Goal: Task Accomplishment & Management: Manage account settings

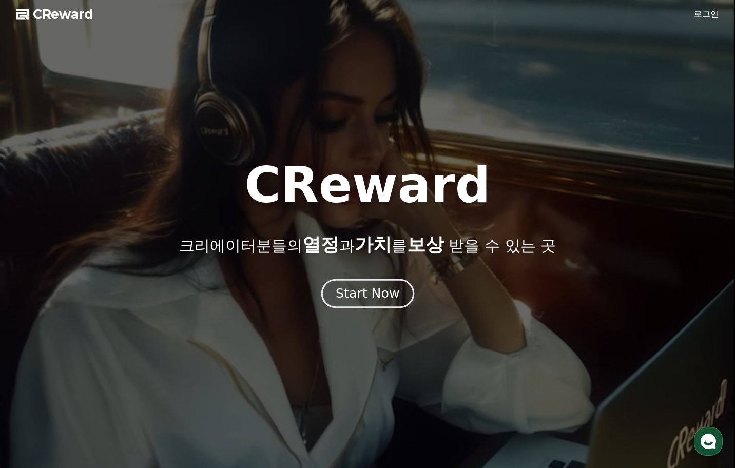
click at [377, 297] on div "Start Now" at bounding box center [368, 293] width 64 height 17
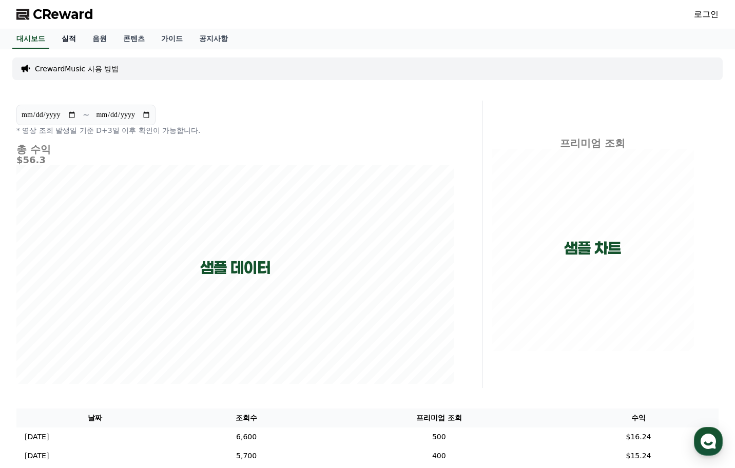
click at [71, 30] on link "실적" at bounding box center [68, 38] width 31 height 19
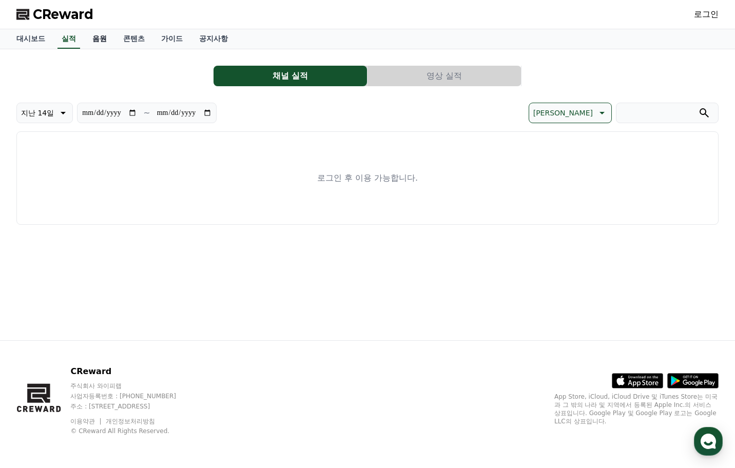
click at [92, 40] on link "음원" at bounding box center [99, 38] width 31 height 19
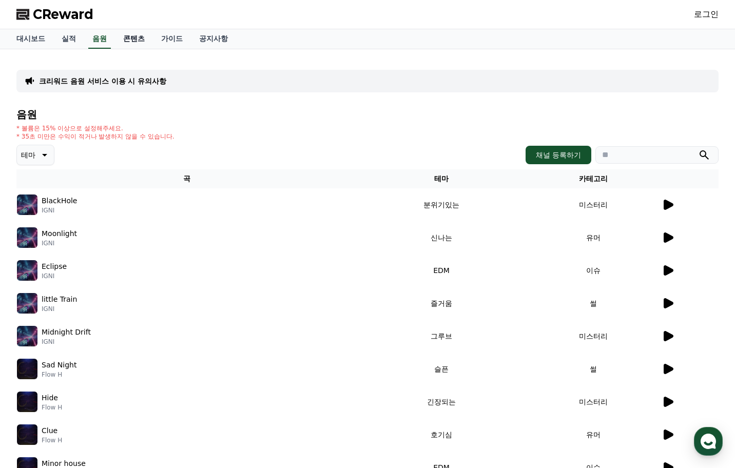
click at [135, 42] on link "콘텐츠" at bounding box center [134, 38] width 38 height 19
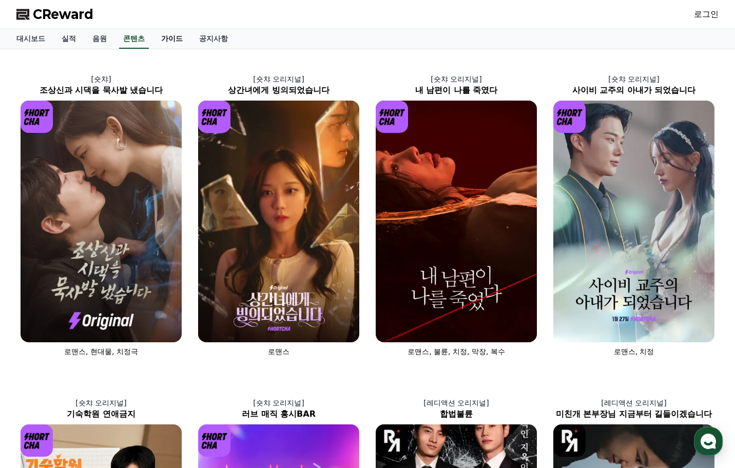
click at [174, 41] on link "가이드" at bounding box center [172, 38] width 38 height 19
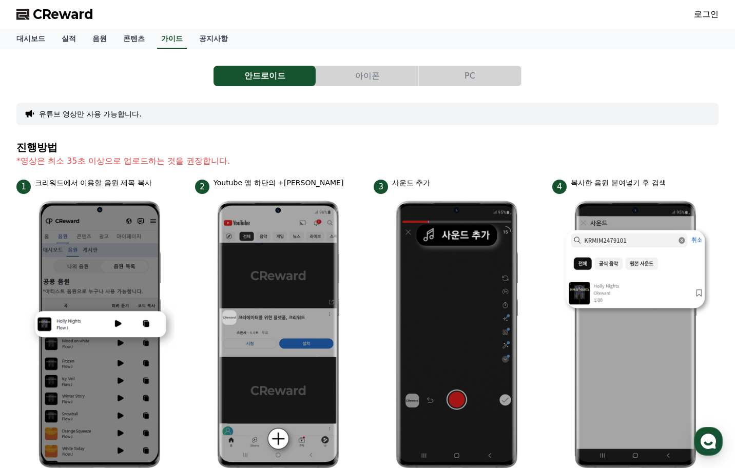
click at [153, 40] on div "대시보드 실적 음원 콘텐츠 가이드 공지사항" at bounding box center [367, 38] width 718 height 19
click at [143, 39] on link "콘텐츠" at bounding box center [134, 38] width 38 height 19
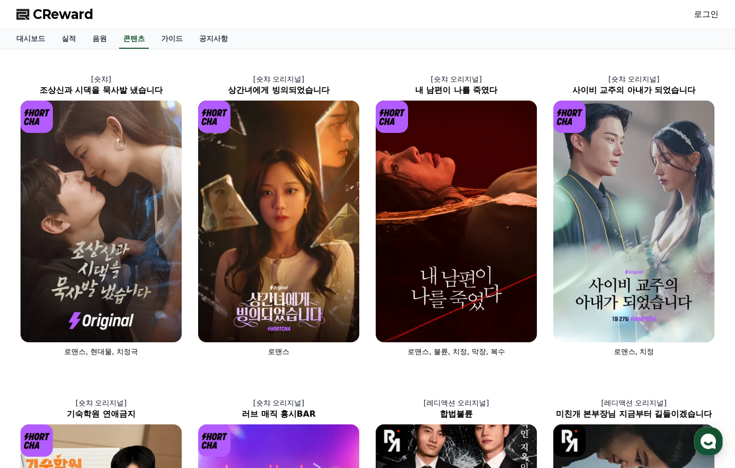
click at [707, 15] on link "로그인" at bounding box center [706, 14] width 25 height 12
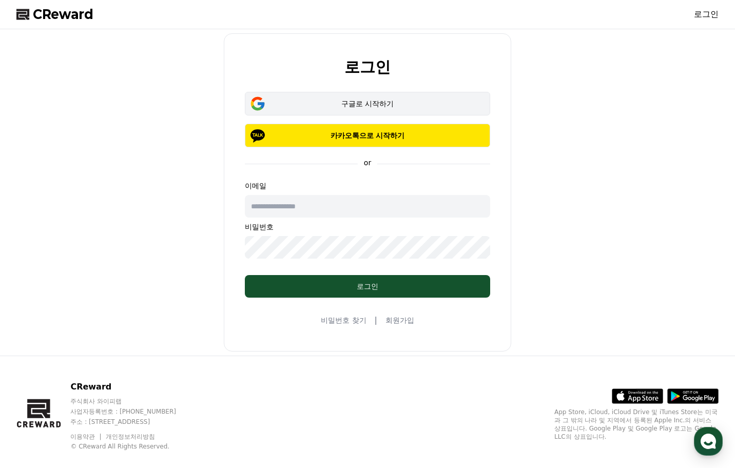
click at [381, 105] on div "구글로 시작하기" at bounding box center [367, 104] width 215 height 10
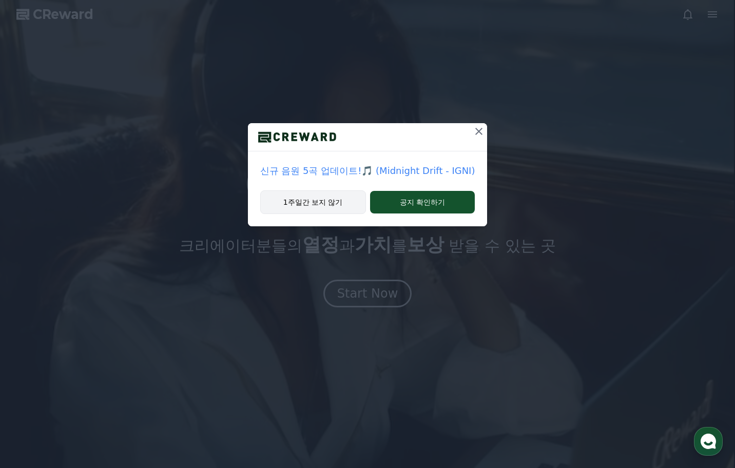
click at [344, 202] on button "1주일간 보지 않기" at bounding box center [313, 202] width 106 height 24
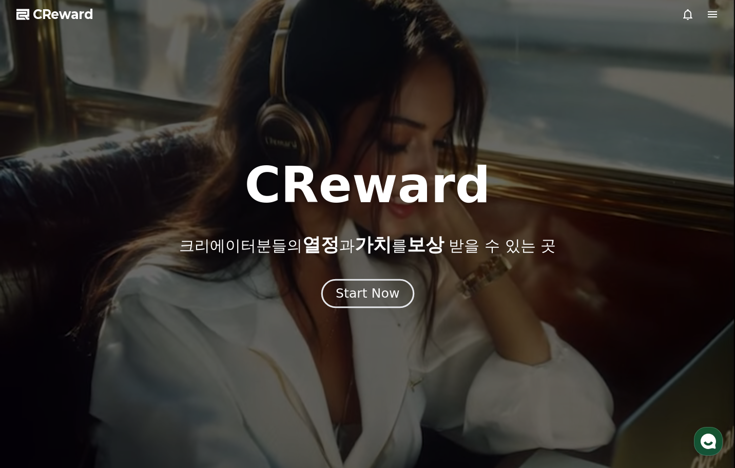
click at [369, 292] on div "Start Now" at bounding box center [368, 293] width 64 height 17
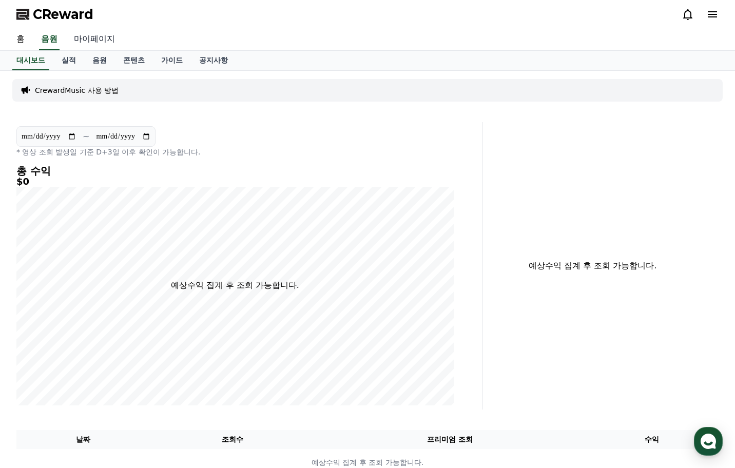
click at [94, 37] on link "마이페이지" at bounding box center [94, 40] width 57 height 22
select select "**********"
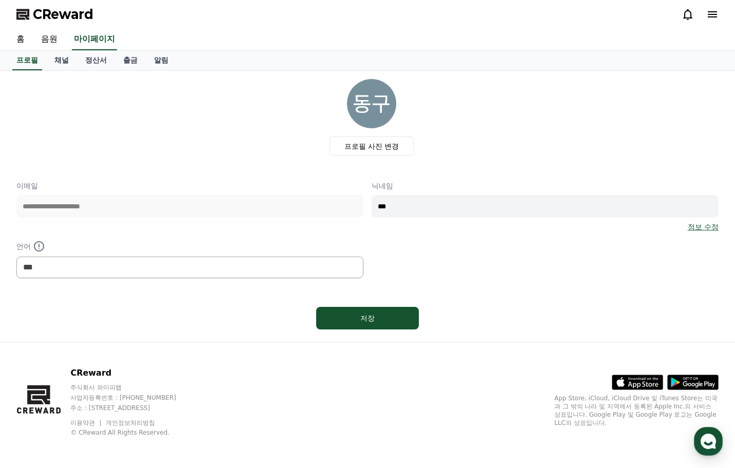
click at [713, 16] on icon at bounding box center [712, 14] width 12 height 12
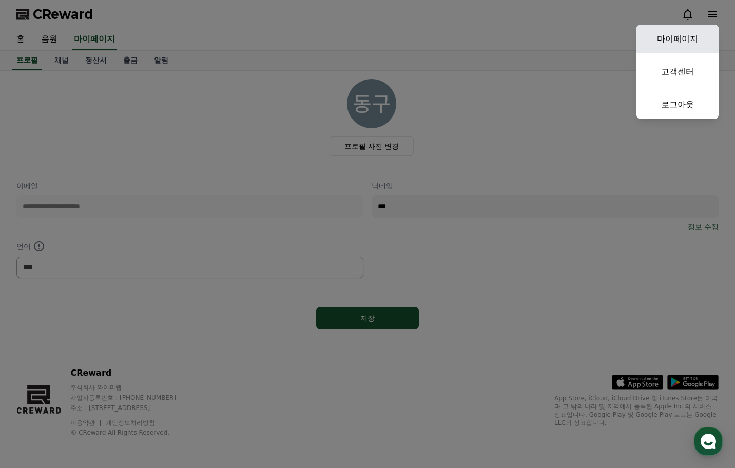
click at [678, 40] on link "마이페이지" at bounding box center [677, 39] width 82 height 29
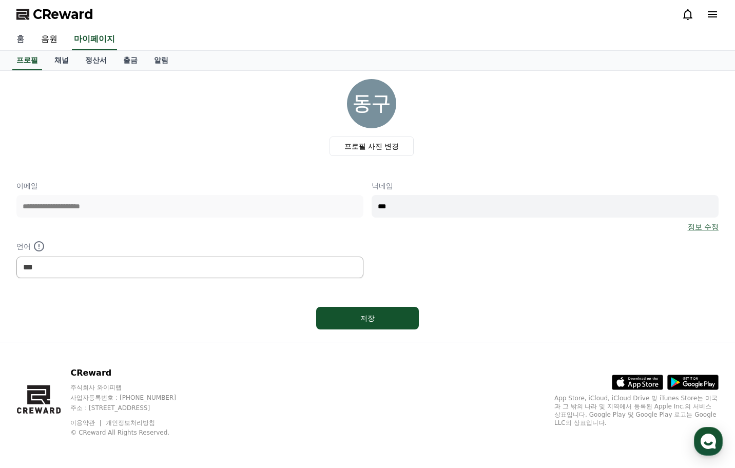
click at [26, 43] on link "홈" at bounding box center [20, 40] width 25 height 22
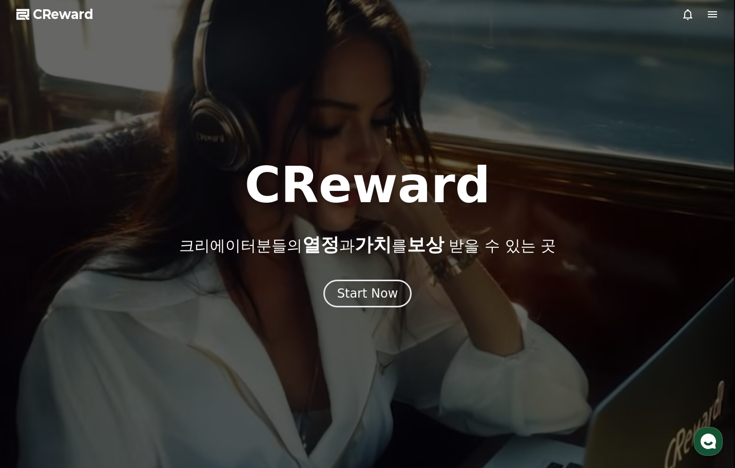
click at [338, 310] on div at bounding box center [367, 234] width 735 height 468
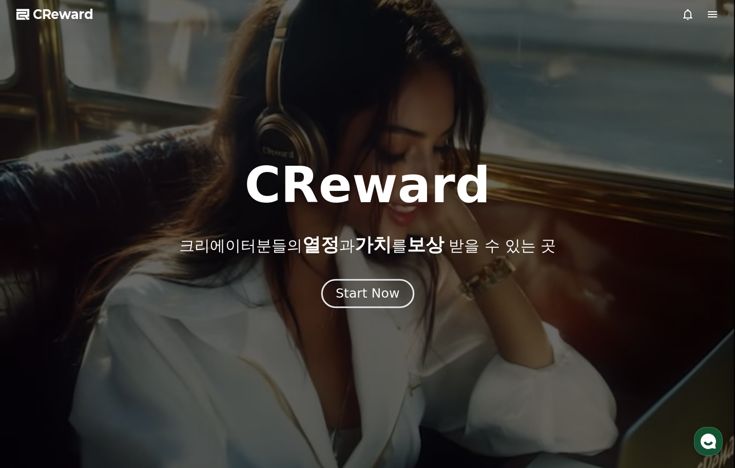
click at [361, 299] on div "Start Now" at bounding box center [368, 293] width 64 height 17
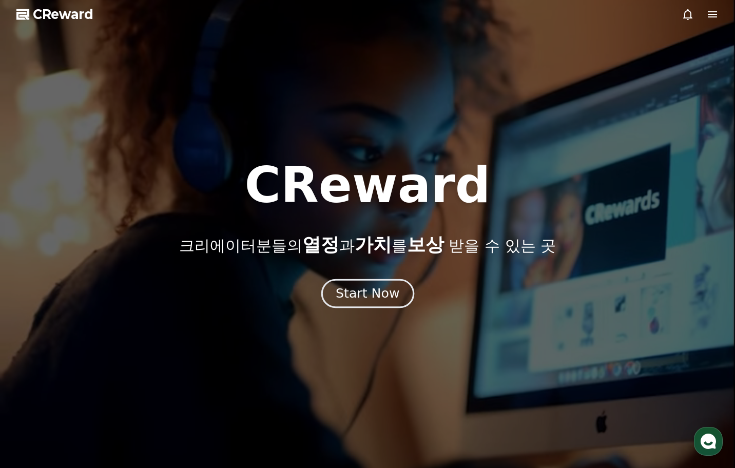
click at [366, 294] on div "Start Now" at bounding box center [368, 293] width 64 height 17
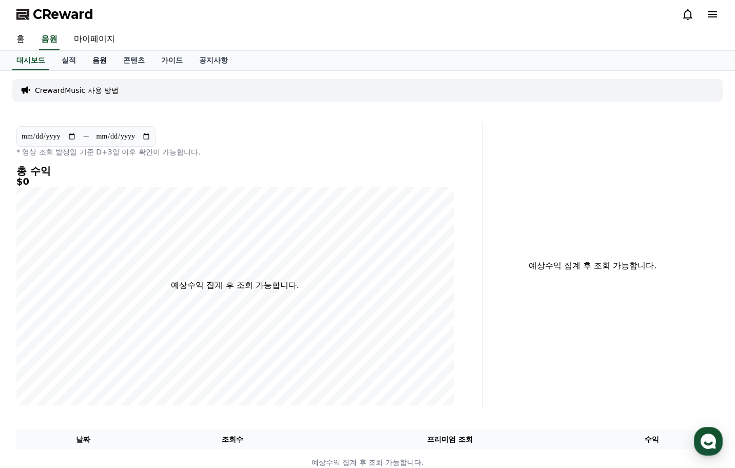
click at [91, 66] on link "음원" at bounding box center [99, 60] width 31 height 19
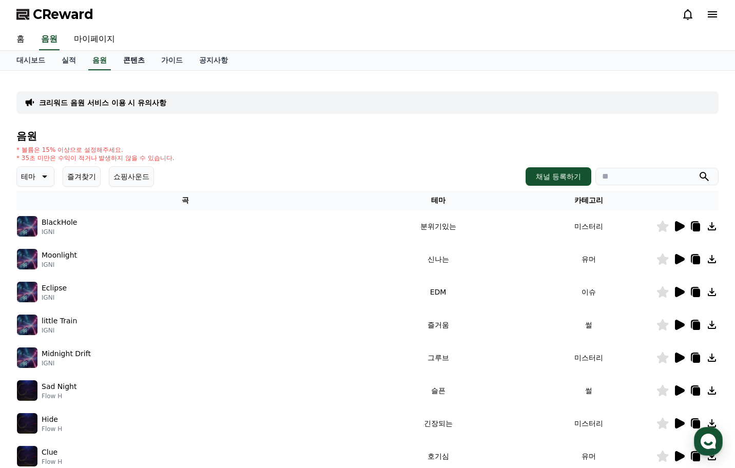
click at [127, 61] on link "콘텐츠" at bounding box center [134, 60] width 38 height 19
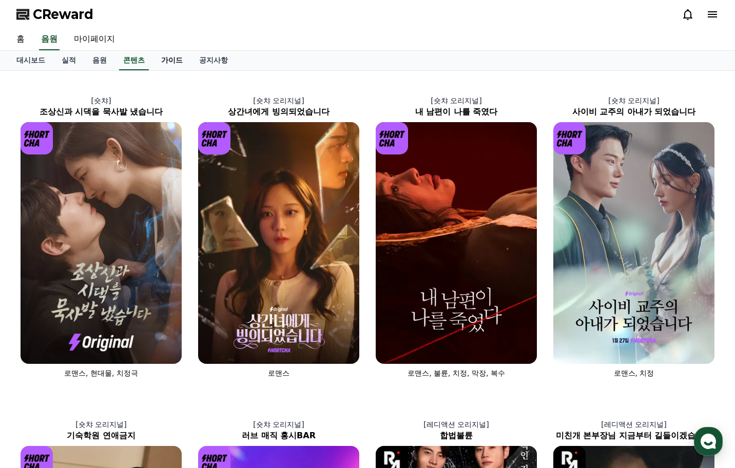
click at [164, 58] on link "가이드" at bounding box center [172, 60] width 38 height 19
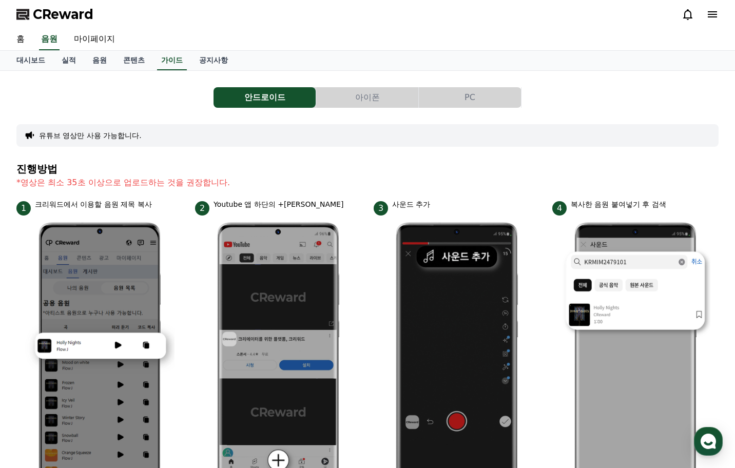
click at [455, 93] on button "PC" at bounding box center [470, 97] width 102 height 21
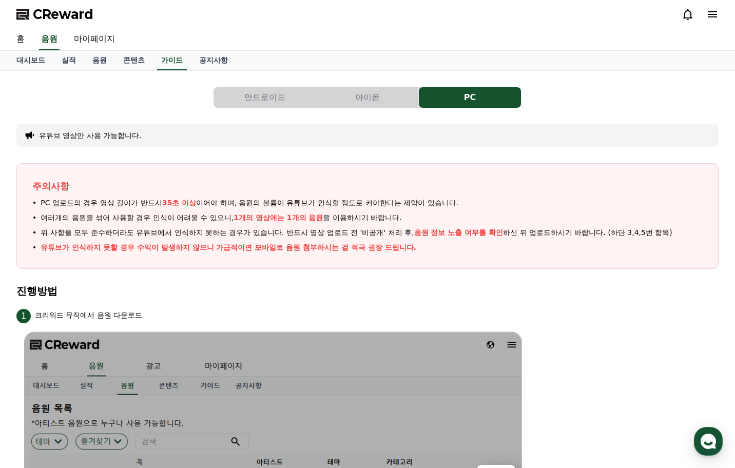
drag, startPoint x: 141, startPoint y: 201, endPoint x: 199, endPoint y: 186, distance: 59.9
click at [199, 186] on div "주의사항 PC 업로드의 경우 영상 길이가 반드시 35초 이상 이어야 하며, 음원의 볼륨이 유튜브가 인식할 정도로 커야한다는 제약이 있습니다. …" at bounding box center [367, 216] width 702 height 106
click at [217, 64] on link "공지사항" at bounding box center [213, 60] width 45 height 19
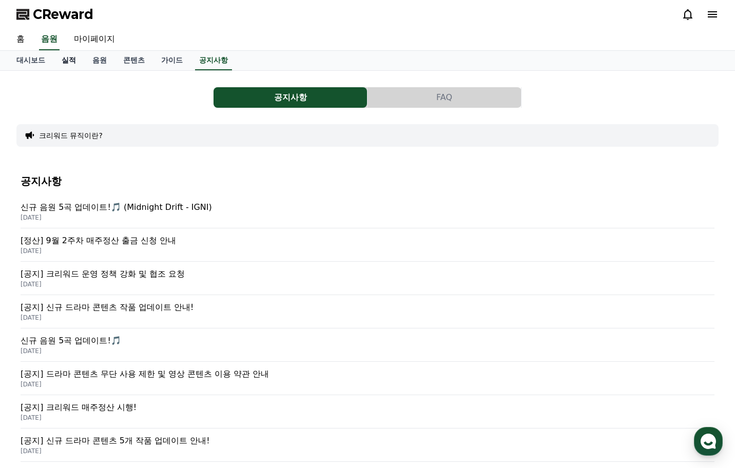
click at [75, 57] on link "실적" at bounding box center [68, 60] width 31 height 19
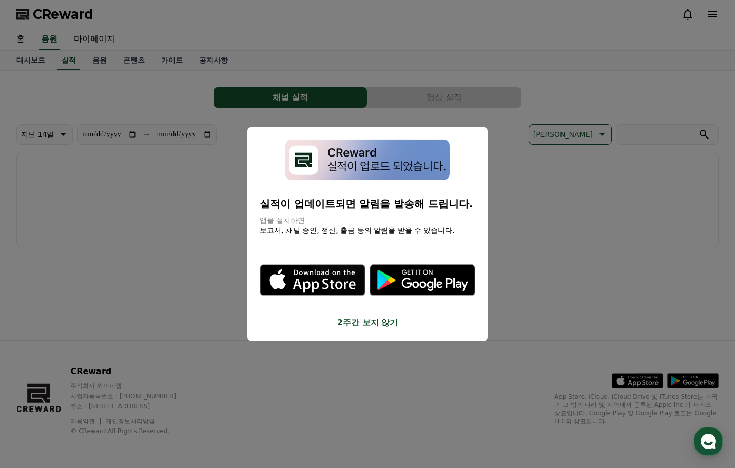
click at [93, 42] on button "close modal" at bounding box center [367, 234] width 735 height 468
click at [98, 39] on link "마이페이지" at bounding box center [94, 40] width 57 height 22
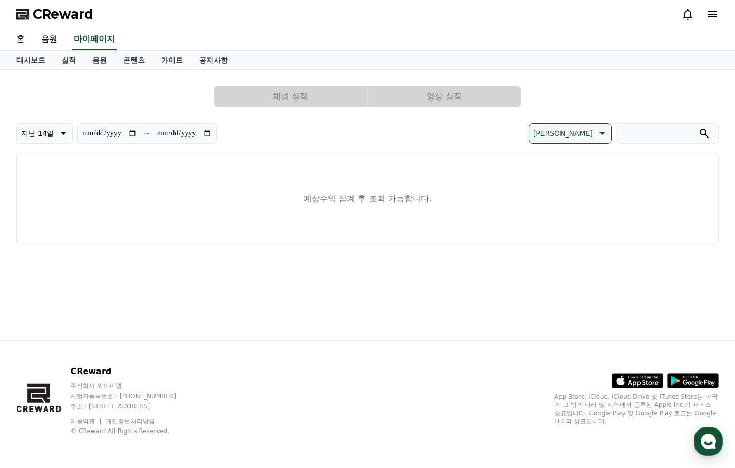
select select "**********"
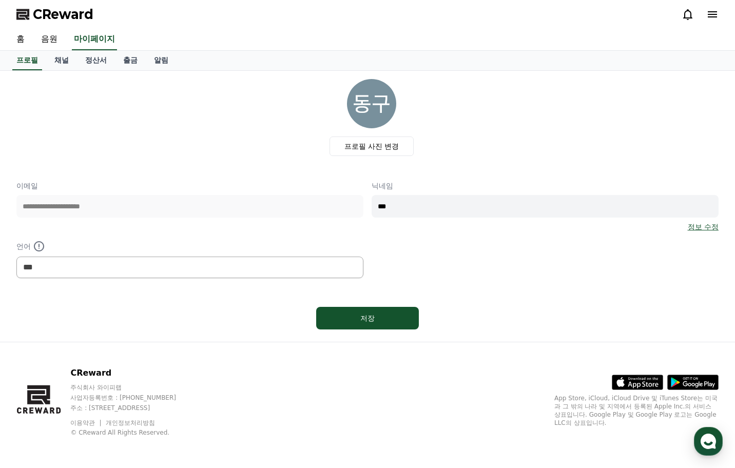
scroll to position [2, 0]
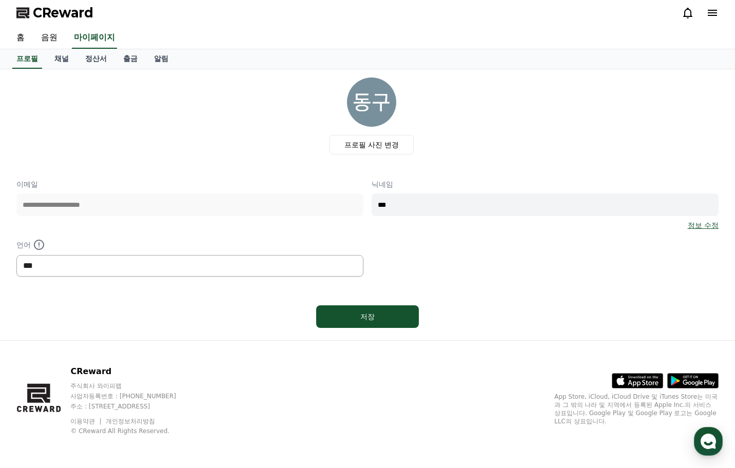
click at [164, 262] on select "*** ******* ***" at bounding box center [189, 266] width 347 height 22
click at [422, 239] on div "**********" at bounding box center [367, 227] width 702 height 97
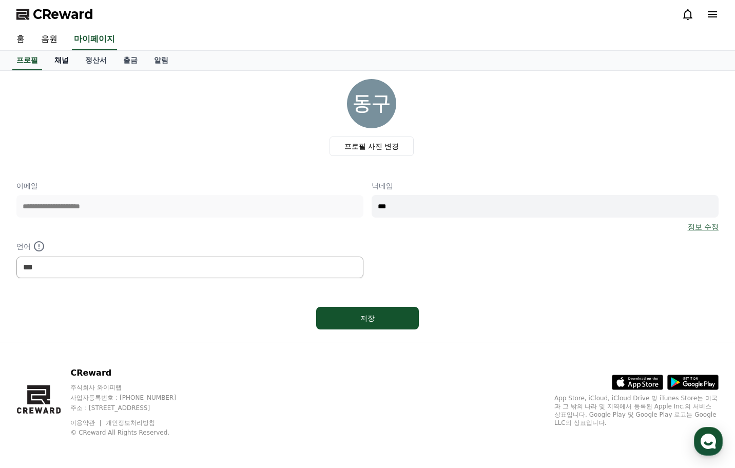
click at [68, 57] on link "채널" at bounding box center [61, 60] width 31 height 19
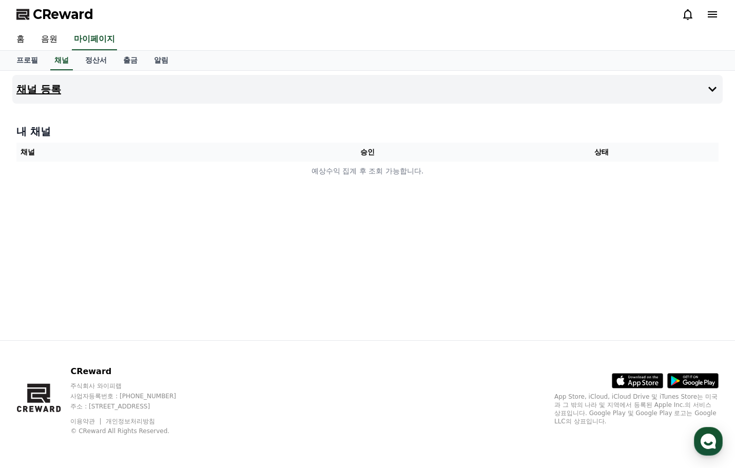
click at [189, 90] on button "채널 등록" at bounding box center [367, 89] width 710 height 29
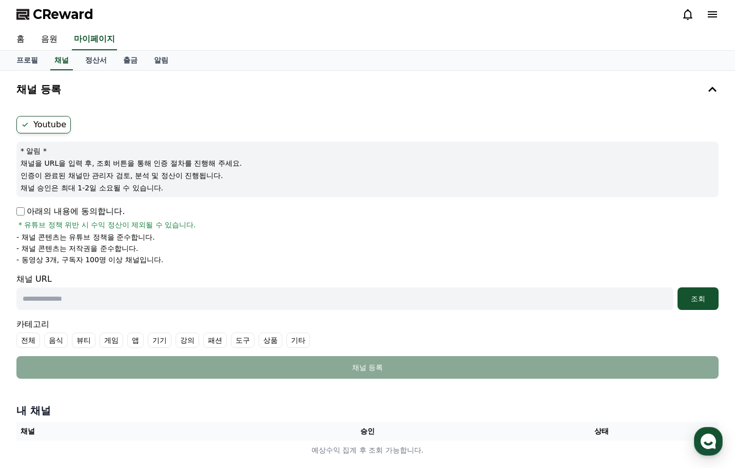
scroll to position [51, 0]
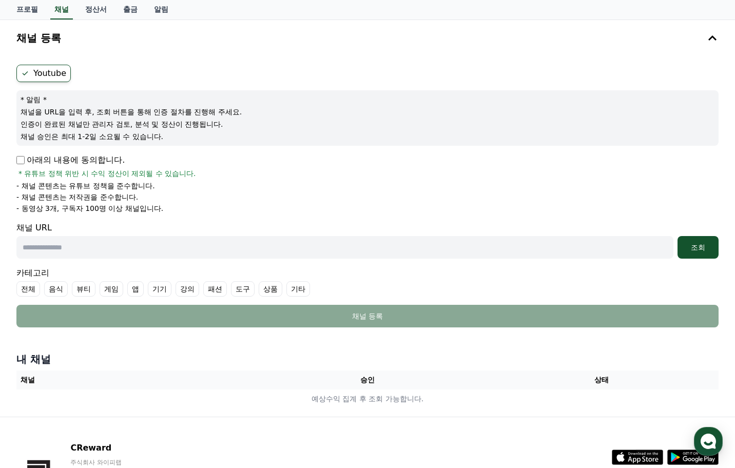
drag, startPoint x: 69, startPoint y: 122, endPoint x: 147, endPoint y: 158, distance: 85.6
click at [140, 149] on form "Youtube * 알림 * 채널을 URL을 입력 후, 조회 버튼을 통해 인증 절차를 진행해 주세요. 인증이 완료된 채널만 관리자 검토, 분석 …" at bounding box center [367, 196] width 702 height 263
click at [158, 181] on li "- 채널 콘텐츠는 유튜브 정책을 준수합니다." at bounding box center [367, 186] width 702 height 10
drag, startPoint x: 148, startPoint y: 191, endPoint x: 71, endPoint y: 192, distance: 77.5
click at [71, 192] on ul "- 채널 콘텐츠는 유튜브 정책을 준수합니다. - 채널 콘텐츠는 저작권을 준수합니다. - 동영상 3개, 구독자 100명 이상 채널입니다." at bounding box center [367, 197] width 702 height 33
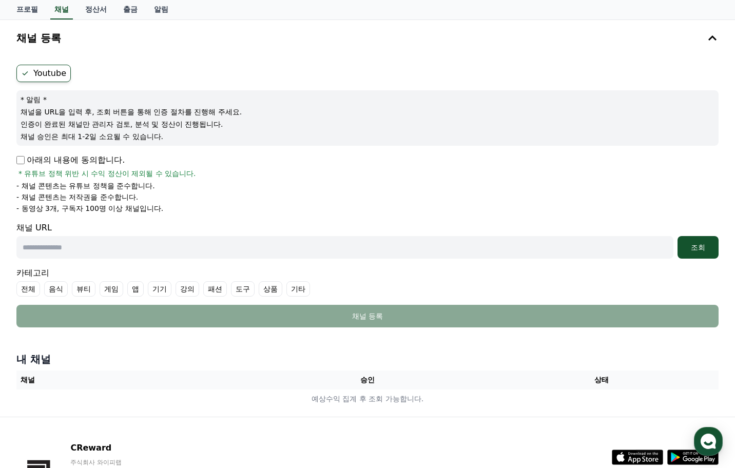
click at [190, 193] on li "- 채널 콘텐츠는 저작권을 준수합니다." at bounding box center [367, 197] width 702 height 10
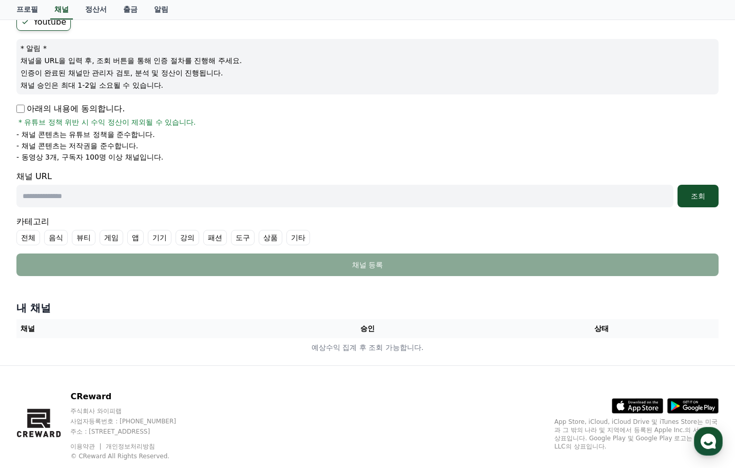
click at [326, 201] on input "text" at bounding box center [344, 196] width 657 height 23
click at [64, 189] on input "text" at bounding box center [344, 196] width 657 height 23
click at [230, 210] on form "Youtube * 알림 * 채널을 URL을 입력 후, 조회 버튼을 통해 인증 절차를 진행해 주세요. 인증이 완료된 채널만 관리자 검토, 분석 …" at bounding box center [367, 144] width 702 height 263
click at [237, 205] on input "text" at bounding box center [344, 196] width 657 height 23
paste input "**********"
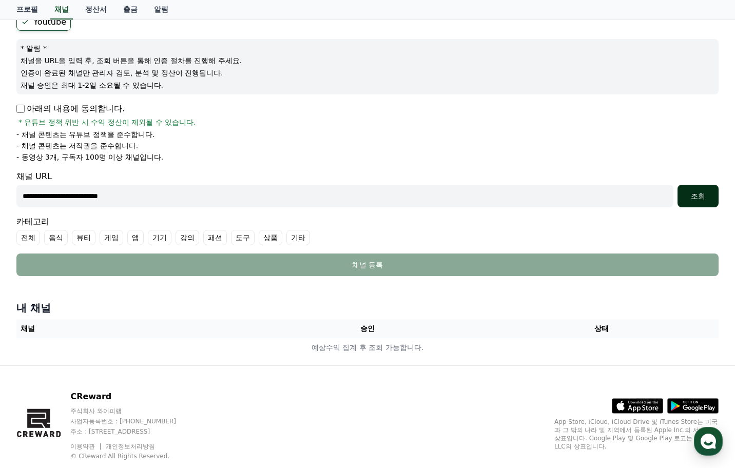
click at [711, 190] on button "조회" at bounding box center [697, 196] width 41 height 23
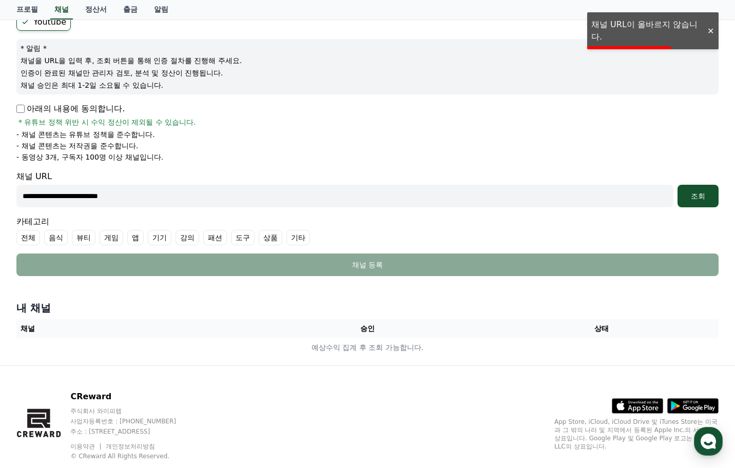
click at [169, 206] on input "**********" at bounding box center [344, 196] width 657 height 23
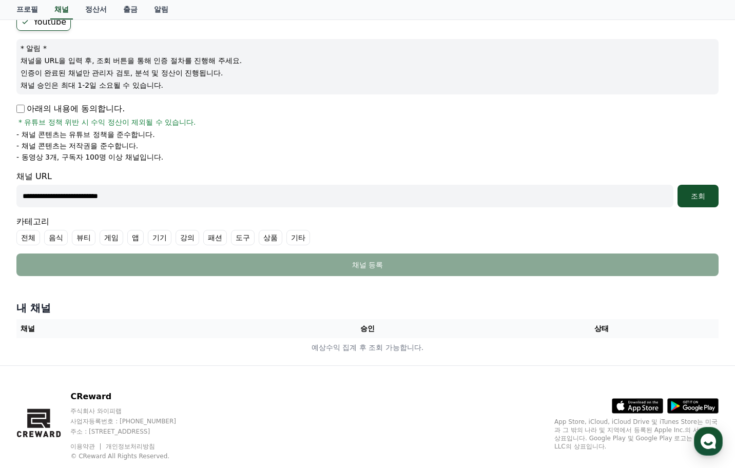
drag, startPoint x: 158, startPoint y: 195, endPoint x: -82, endPoint y: 190, distance: 239.7
click at [0, 190] on html "**********" at bounding box center [367, 195] width 735 height 596
paste input "**********"
type input "**********"
click at [677, 193] on button "조회" at bounding box center [697, 196] width 41 height 23
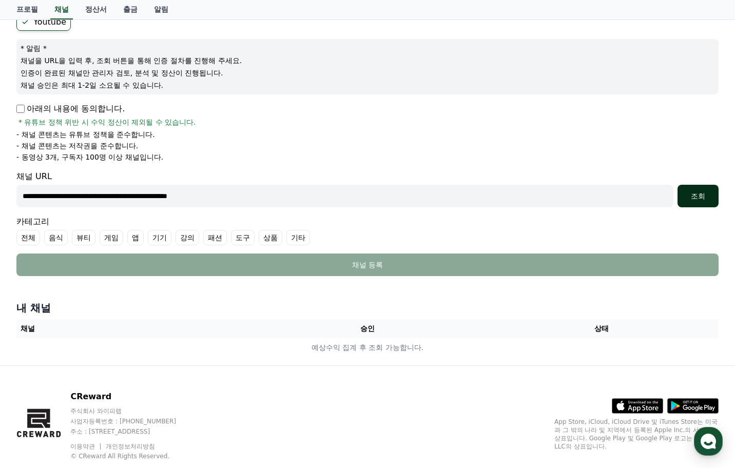
click at [689, 202] on button "조회" at bounding box center [697, 196] width 41 height 23
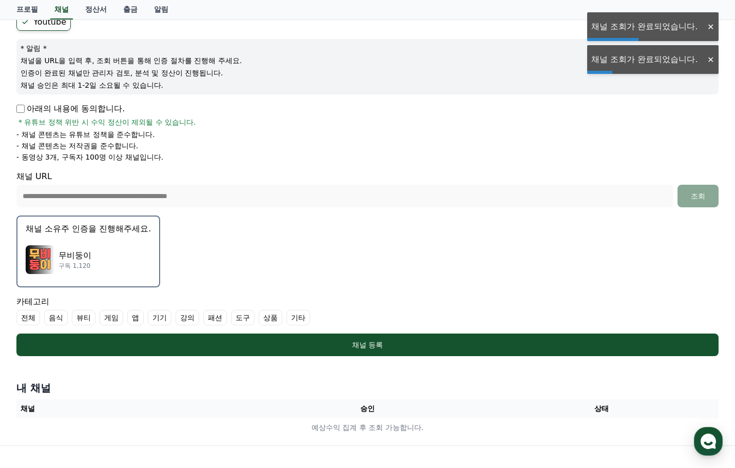
click at [91, 264] on div "무비둥이 구독 1,120" at bounding box center [88, 259] width 125 height 41
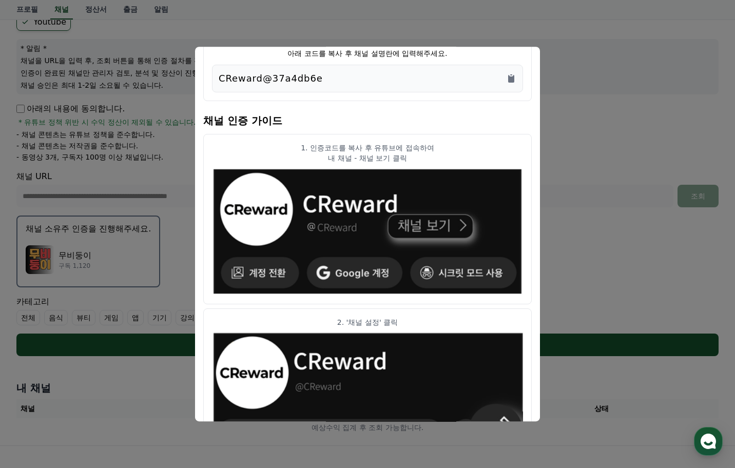
scroll to position [0, 0]
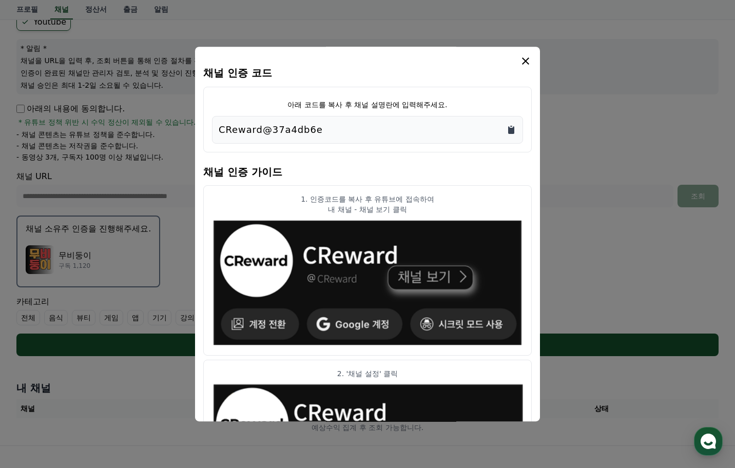
click at [507, 134] on icon "Copy to clipboard" at bounding box center [511, 130] width 10 height 10
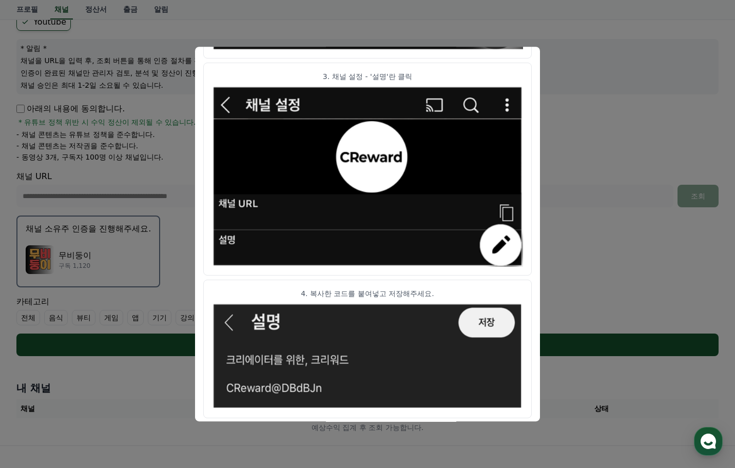
scroll to position [511, 0]
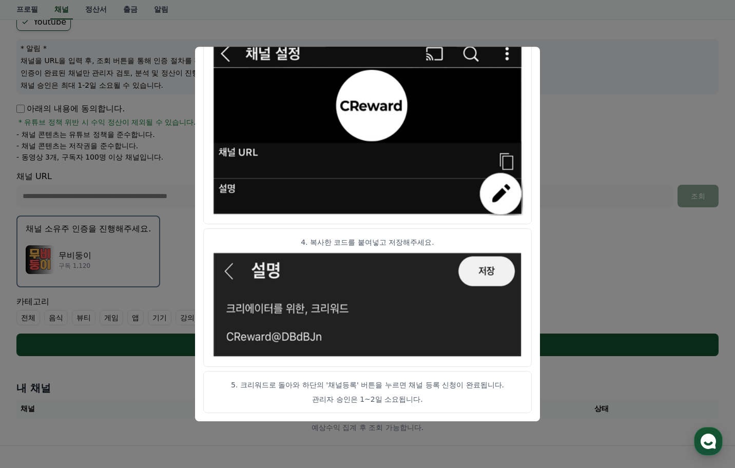
click at [587, 281] on button "close modal" at bounding box center [367, 234] width 735 height 468
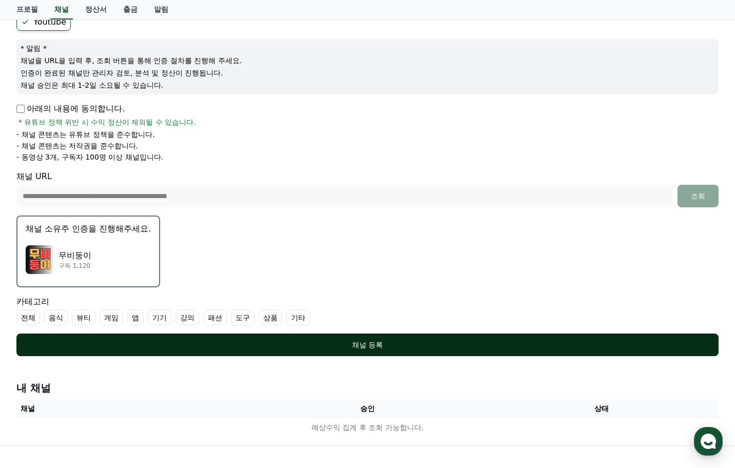
click at [398, 339] on button "채널 등록" at bounding box center [367, 344] width 702 height 23
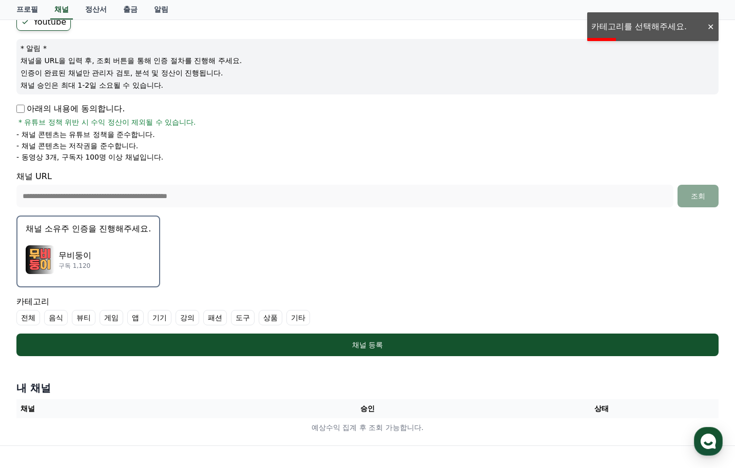
click at [296, 316] on label "기타" at bounding box center [298, 317] width 24 height 15
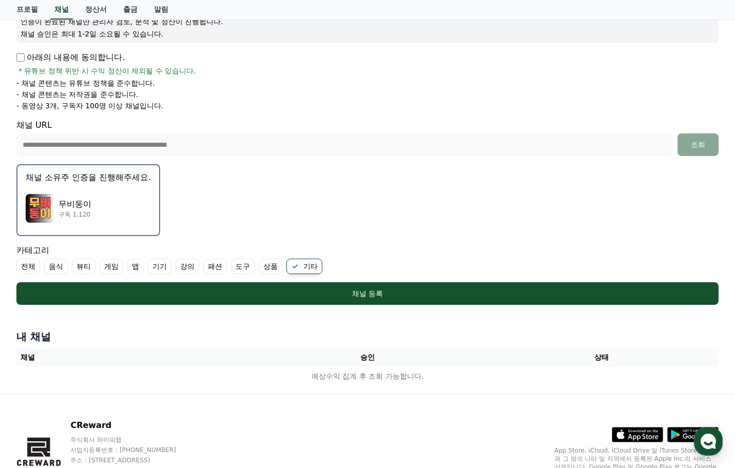
scroll to position [205, 0]
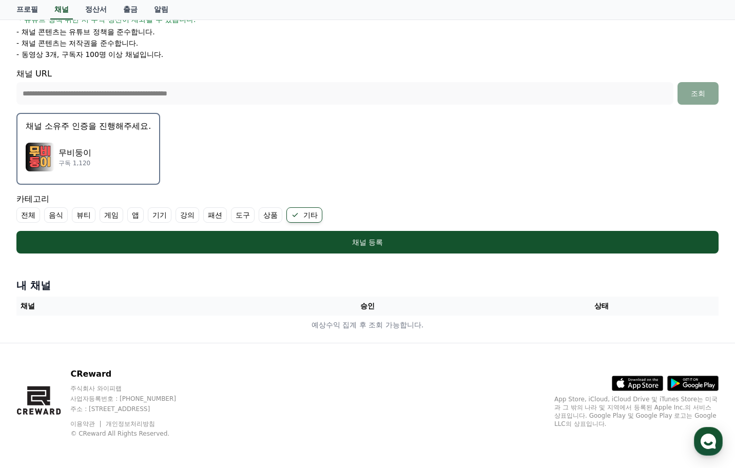
click at [30, 213] on label "전체" at bounding box center [28, 214] width 24 height 15
click at [41, 212] on label "전체" at bounding box center [34, 214] width 36 height 15
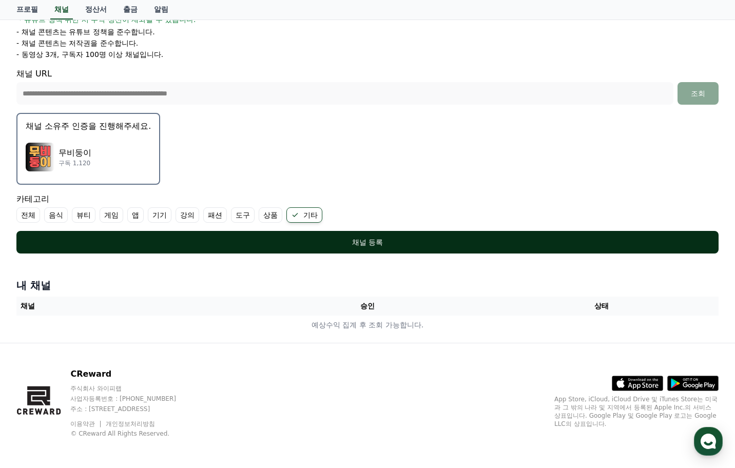
click at [152, 241] on div "채널 등록" at bounding box center [367, 242] width 661 height 10
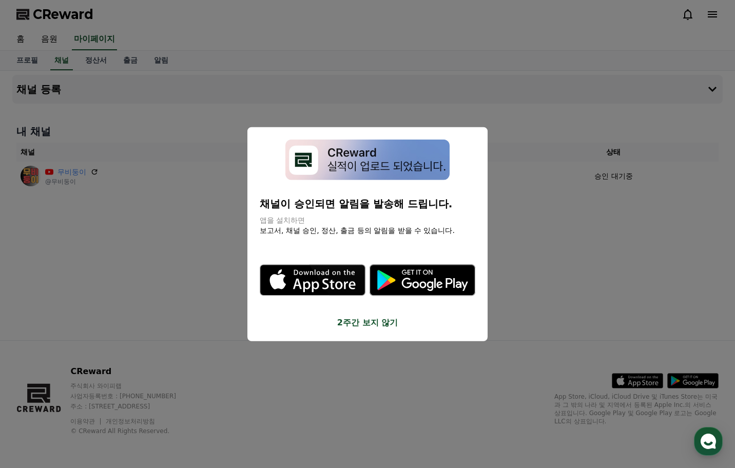
click at [352, 320] on button "2주간 보지 않기" at bounding box center [367, 322] width 215 height 12
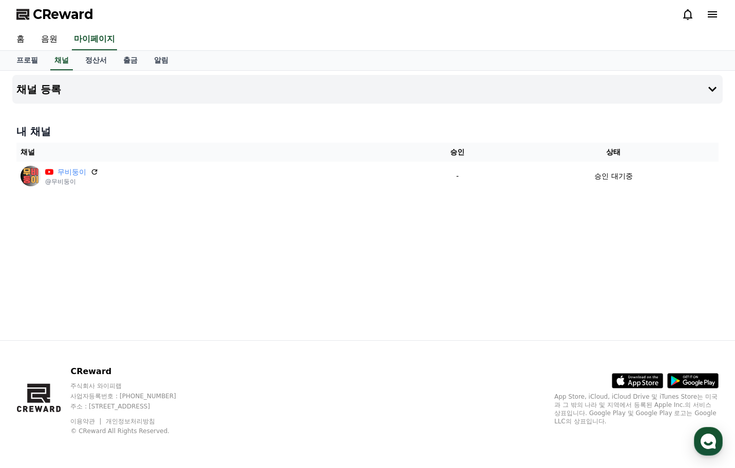
click at [152, 233] on div "채널 등록 내 채널 채널 승인 상태 무비둥이 @무비둥이 - 승인 대기중" at bounding box center [367, 205] width 718 height 269
click at [201, 222] on div "채널 등록 내 채널 채널 승인 상태 무비둥이 @무비둥이 - 승인 대기중" at bounding box center [367, 205] width 718 height 269
click at [50, 38] on link "음원" at bounding box center [49, 40] width 33 height 22
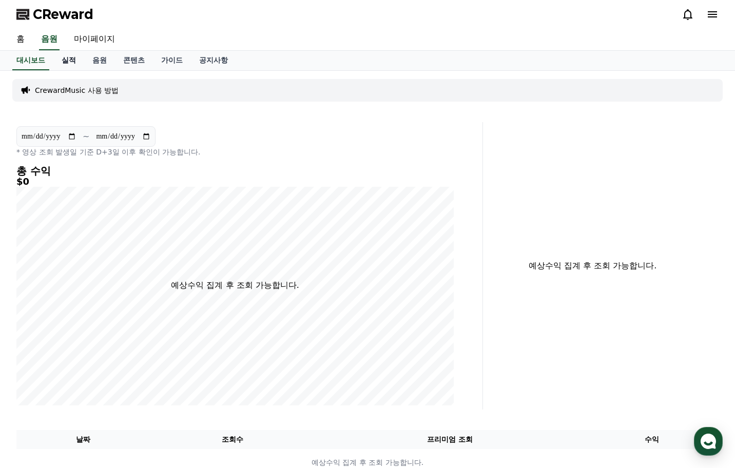
click at [74, 61] on link "실적" at bounding box center [68, 60] width 31 height 19
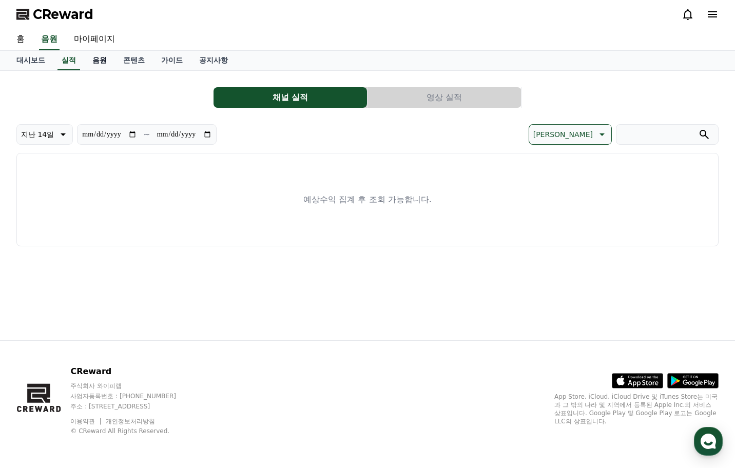
click at [87, 62] on link "음원" at bounding box center [99, 60] width 31 height 19
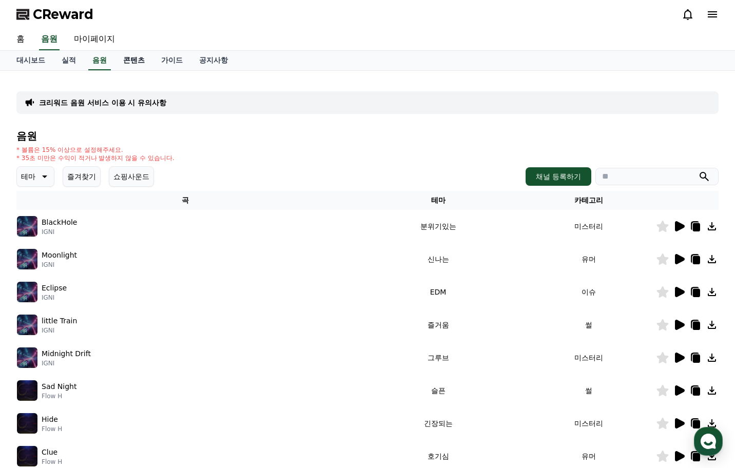
click at [120, 63] on link "콘텐츠" at bounding box center [134, 60] width 38 height 19
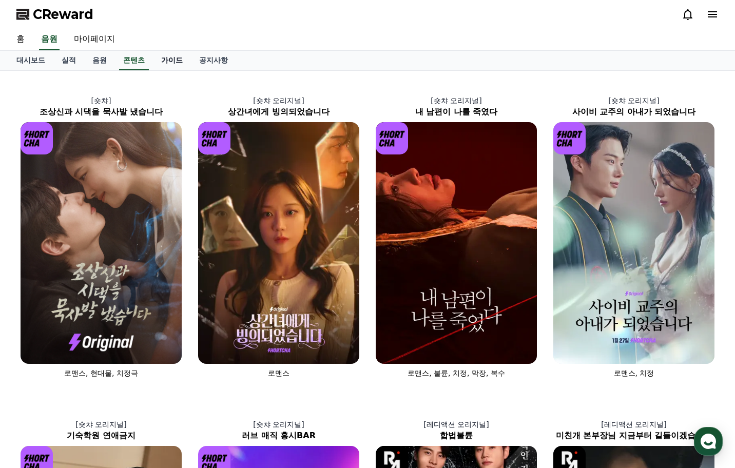
click at [174, 66] on link "가이드" at bounding box center [172, 60] width 38 height 19
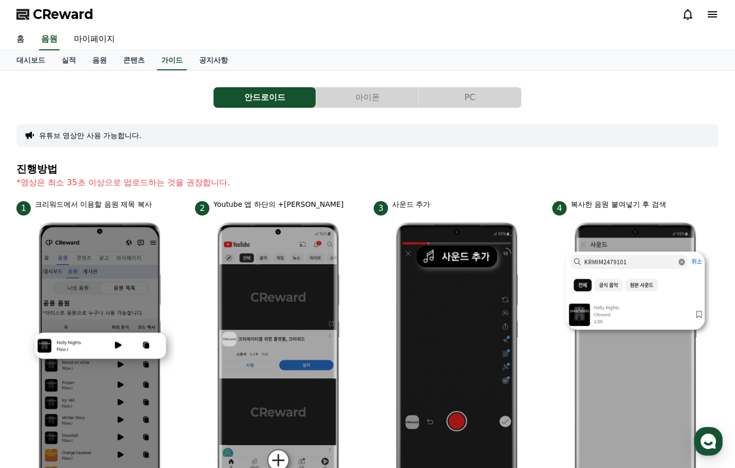
click at [348, 97] on button "아이폰" at bounding box center [367, 97] width 102 height 21
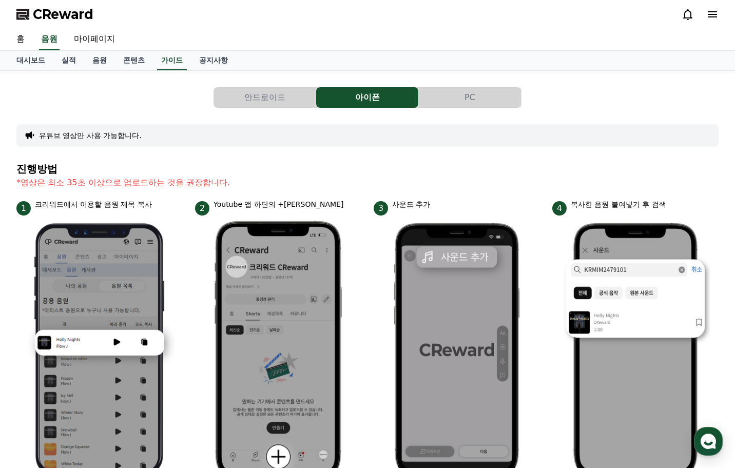
click at [464, 100] on button "PC" at bounding box center [470, 97] width 102 height 21
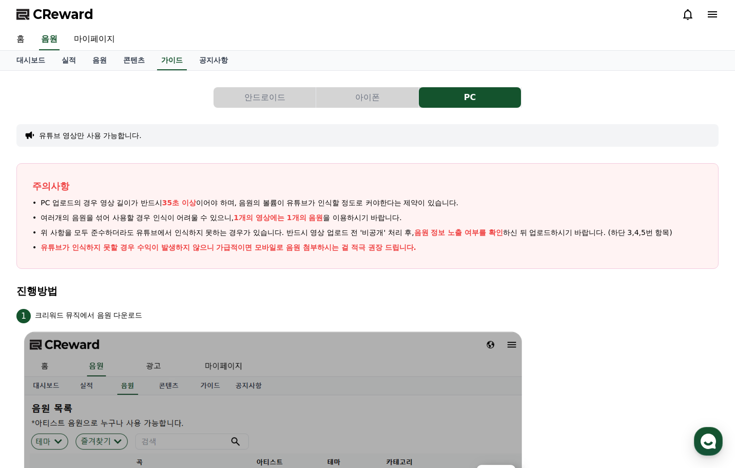
click at [256, 93] on button "안드로이드" at bounding box center [264, 97] width 102 height 21
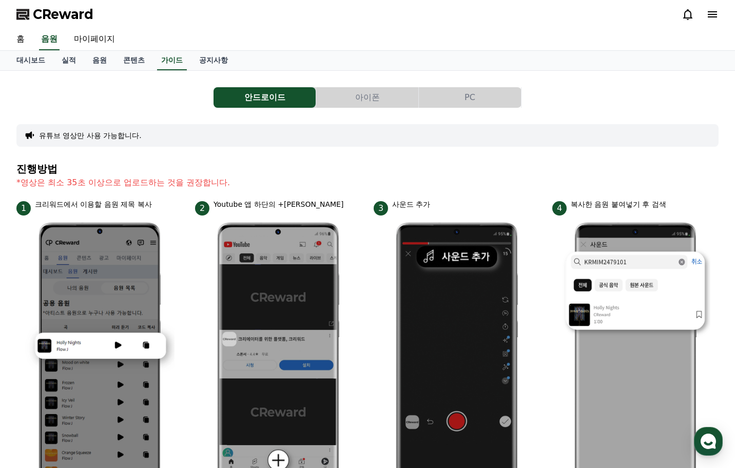
click at [354, 106] on button "아이폰" at bounding box center [367, 97] width 102 height 21
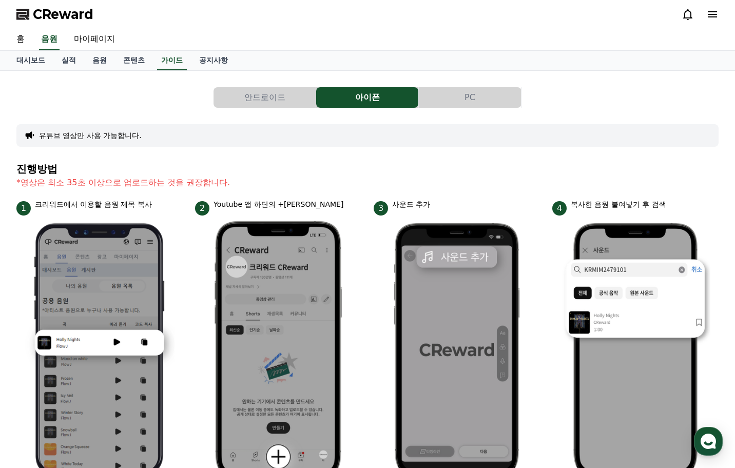
click at [250, 89] on button "안드로이드" at bounding box center [264, 97] width 102 height 21
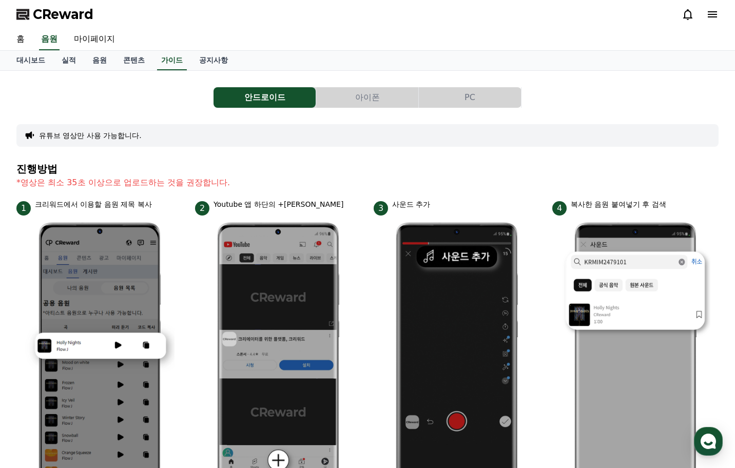
click at [434, 96] on button "PC" at bounding box center [470, 97] width 102 height 21
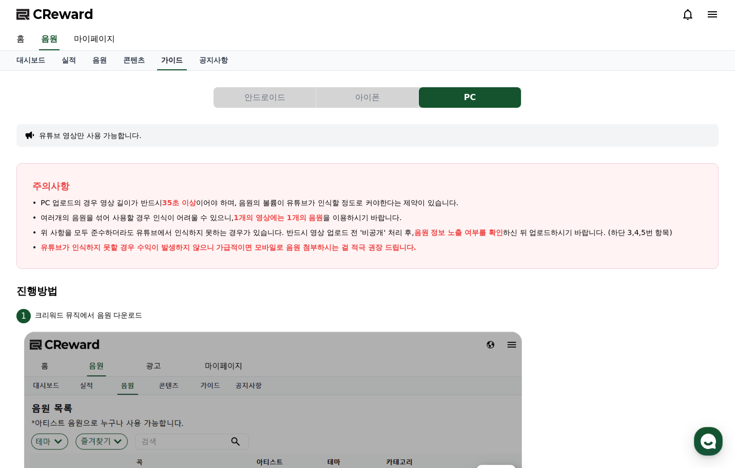
click at [171, 57] on link "가이드" at bounding box center [172, 60] width 30 height 19
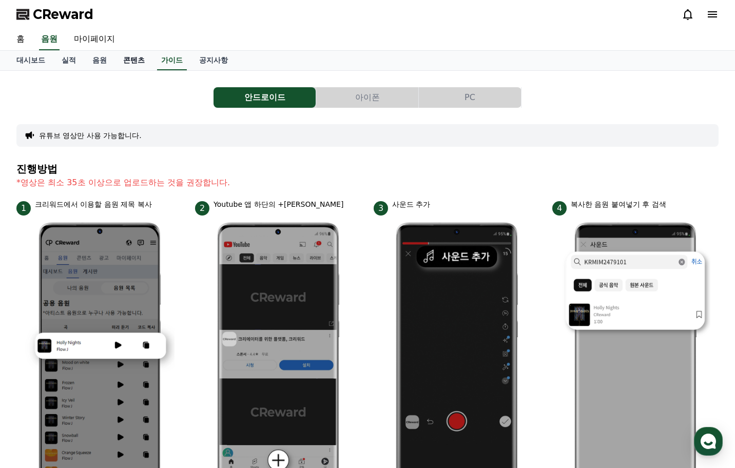
click at [139, 59] on link "콘텐츠" at bounding box center [134, 60] width 38 height 19
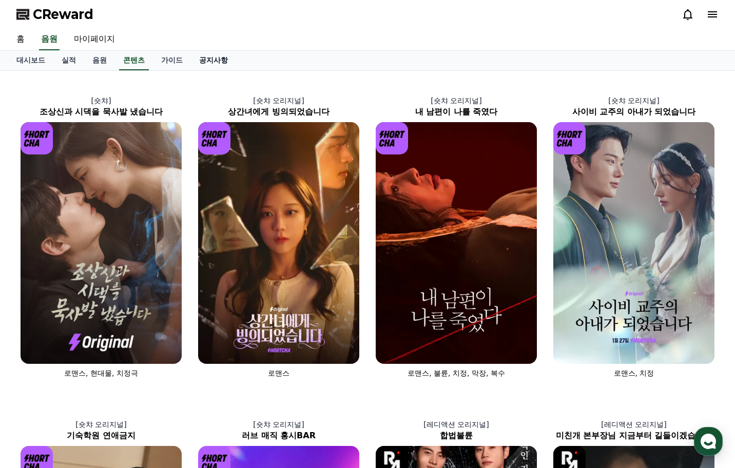
click at [213, 62] on link "공지사항" at bounding box center [213, 60] width 45 height 19
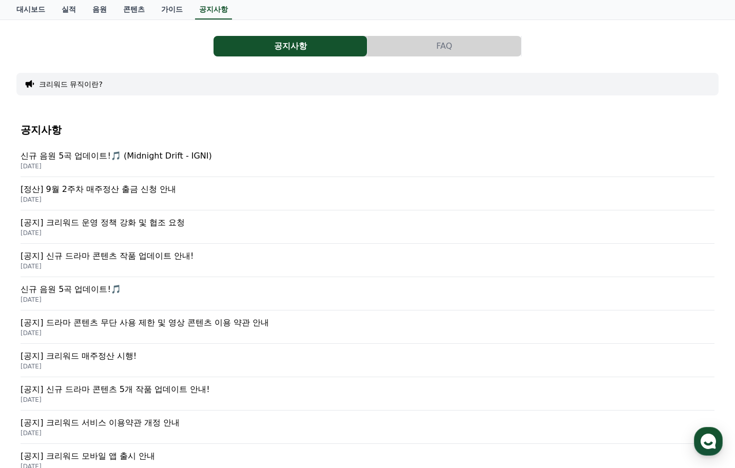
scroll to position [103, 0]
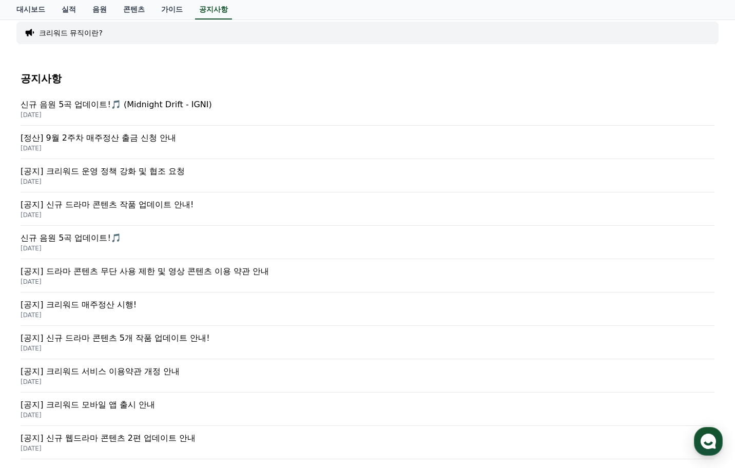
click at [115, 203] on p "[공지] 신규 드라마 콘텐츠 작품 업데이트 안내!" at bounding box center [368, 205] width 694 height 12
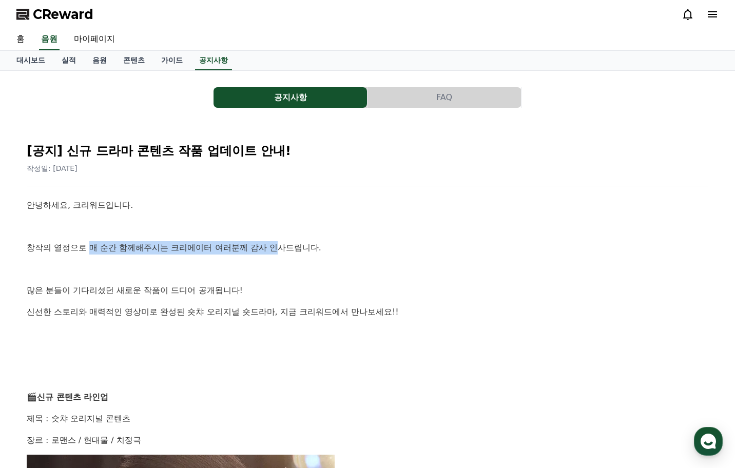
drag, startPoint x: 92, startPoint y: 245, endPoint x: 279, endPoint y: 244, distance: 187.3
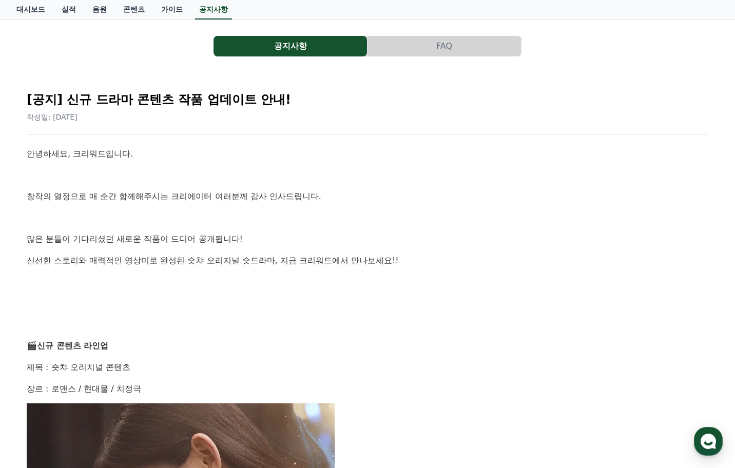
click at [165, 262] on p "신선한 스토리와 매력적인 영상미로 완성된 숏챠 오리지널 숏드라마, 지금 크리워드에서 만나보세요!!" at bounding box center [367, 260] width 681 height 13
drag, startPoint x: 157, startPoint y: 262, endPoint x: 310, endPoint y: 254, distance: 153.6
click at [310, 254] on p "신선한 스토리와 매력적인 영상미로 완성된 숏챠 오리지널 숏드라마, 지금 크리워드에서 만나보세요!!" at bounding box center [367, 260] width 681 height 13
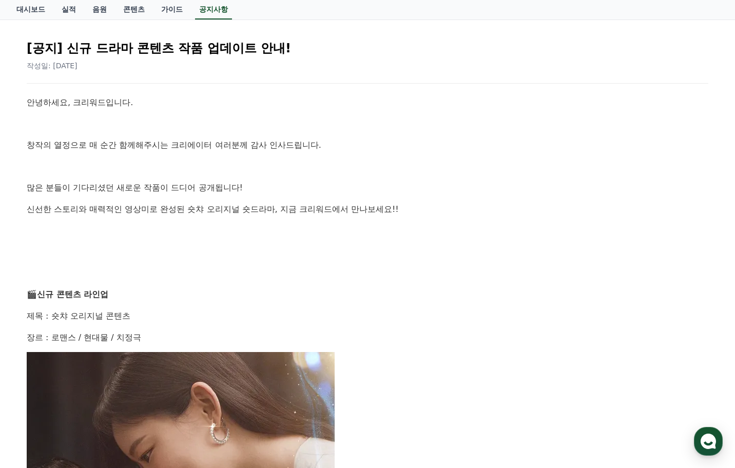
click at [144, 250] on p at bounding box center [367, 251] width 681 height 13
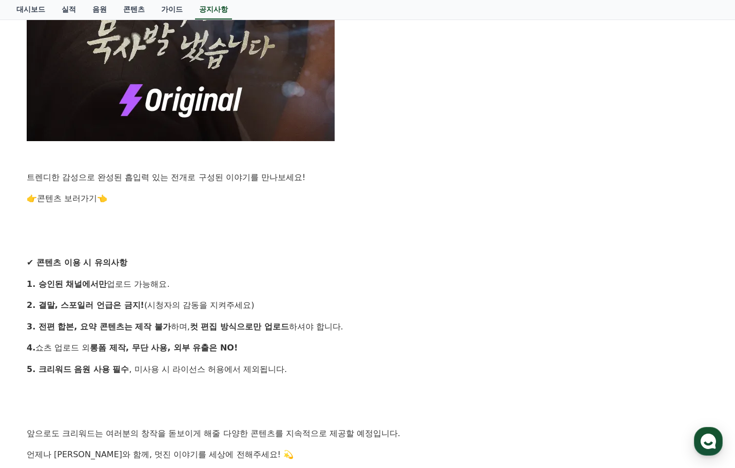
scroll to position [1025, 0]
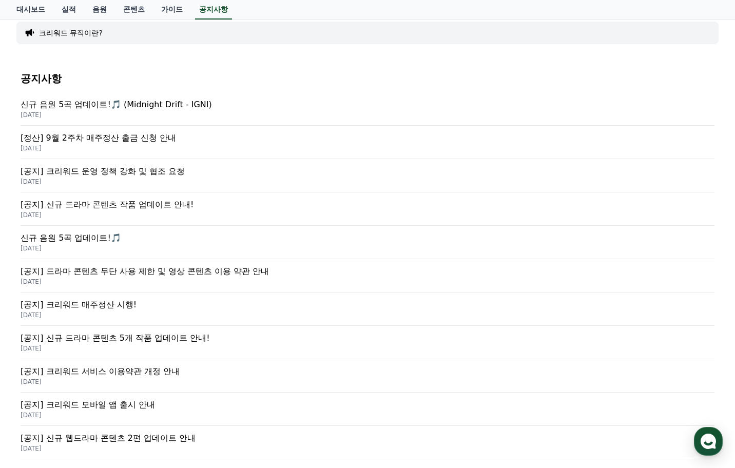
scroll to position [154, 0]
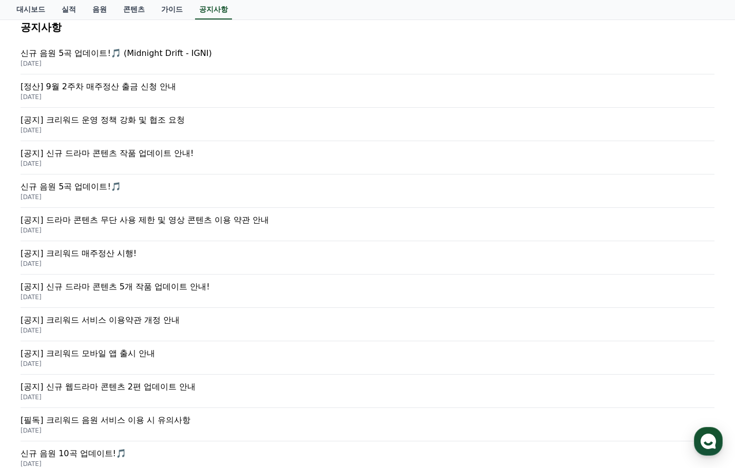
click at [169, 224] on p "[공지] 드라마 콘텐츠 무단 사용 제한 및 영상 콘텐츠 이용 약관 안내" at bounding box center [368, 220] width 694 height 12
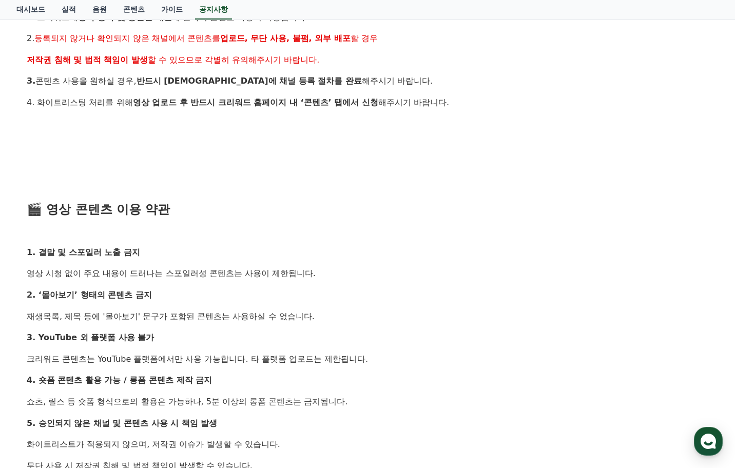
scroll to position [462, 0]
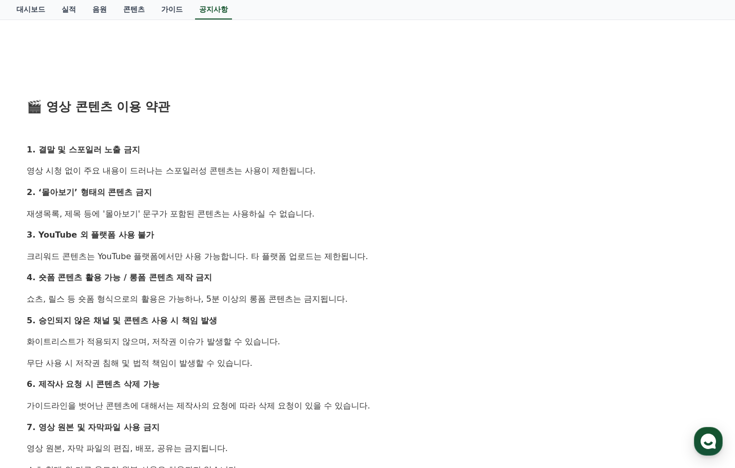
drag, startPoint x: 141, startPoint y: 241, endPoint x: 135, endPoint y: 245, distance: 6.3
click at [138, 241] on p "3. YouTube 외 플랫폼 사용 불가" at bounding box center [367, 234] width 681 height 13
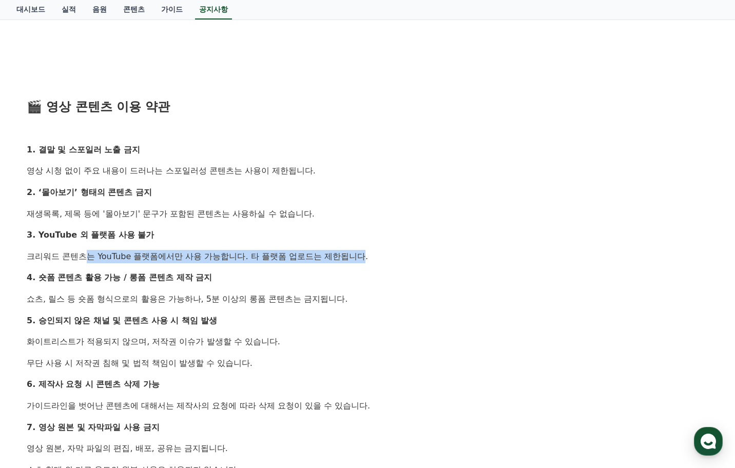
drag, startPoint x: 59, startPoint y: 260, endPoint x: 332, endPoint y: 250, distance: 273.6
click at [332, 250] on p "크리워드 콘텐츠는 YouTube 플랫폼에서만 사용 가능합니다. 타 플랫폼 업로드는 제한됩니다." at bounding box center [367, 256] width 681 height 13
click at [328, 258] on p "크리워드 콘텐츠는 YouTube 플랫폼에서만 사용 가능합니다. 타 플랫폼 업로드는 제한됩니다." at bounding box center [367, 256] width 681 height 13
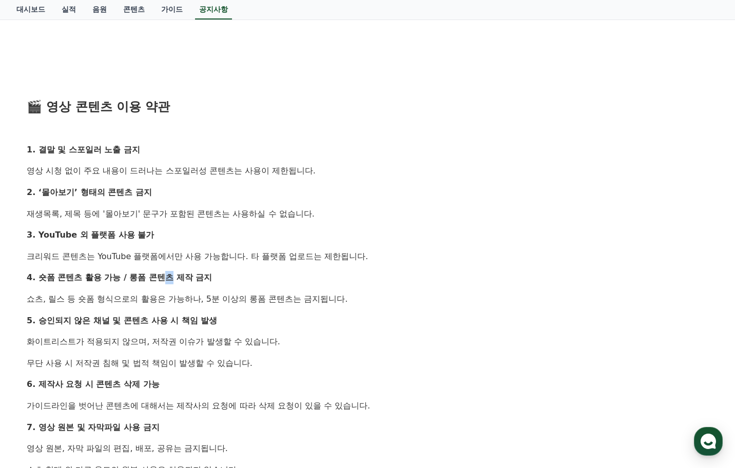
click at [162, 271] on div "안녕하세요, 크리워드입니다. 최근 크리워드에서 제공 중인 드라마 콘텐츠가 등록되지 않은 채널 또는 승인되지 않은 방식으로 무단 사용 되는 사례…" at bounding box center [367, 181] width 681 height 889
drag, startPoint x: 29, startPoint y: 303, endPoint x: 307, endPoint y: 294, distance: 278.7
click at [307, 294] on p "쇼츠, 릴스 등 숏폼 형식으로의 활용은 가능하나, 5분 이상의 롱폼 콘텐츠는 금지됩니다." at bounding box center [367, 298] width 681 height 13
click at [310, 290] on div "안녕하세요, 크리워드입니다. 최근 크리워드에서 제공 중인 드라마 콘텐츠가 등록되지 않은 채널 또는 승인되지 않은 방식으로 무단 사용 되는 사례…" at bounding box center [367, 181] width 681 height 889
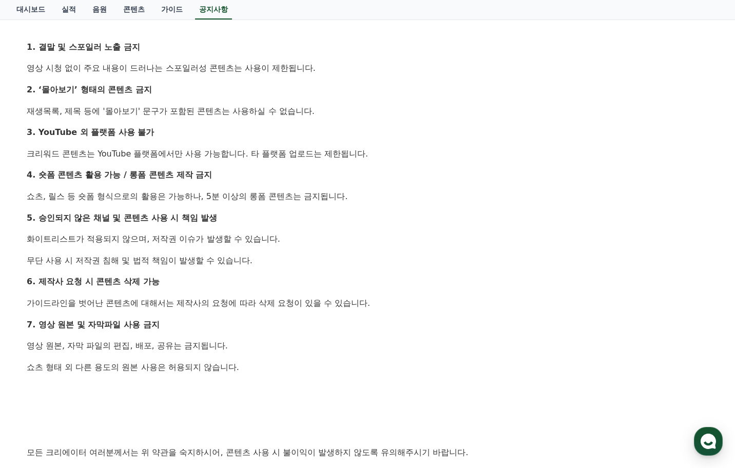
drag, startPoint x: 43, startPoint y: 247, endPoint x: 255, endPoint y: 256, distance: 212.1
click at [255, 256] on div "[공지] 드라마 콘텐츠 무단 사용 제한 및 영상 콘텐츠 이용 약관 안내 작성일: 2025-07-23 안녕하세요, 크리워드입니다. 최근 크리워드…" at bounding box center [367, 62] width 685 height 988
click at [268, 265] on p "무단 사용 시 저작권 침해 및 법적 책임이 발생할 수 있습니다." at bounding box center [367, 260] width 681 height 13
drag, startPoint x: 65, startPoint y: 305, endPoint x: 268, endPoint y: 302, distance: 203.7
click at [268, 302] on p "가이드라인을 벗어난 콘텐츠에 대해서는 제작사의 요청에 따라 삭제 요청이 있을 수 있습니다." at bounding box center [367, 303] width 681 height 13
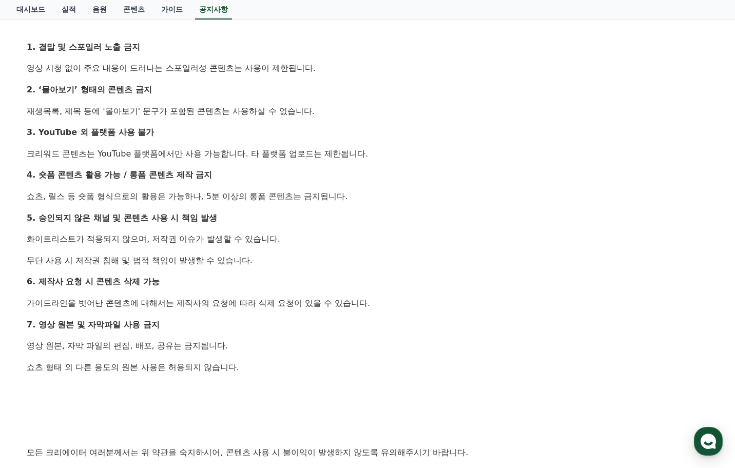
click at [272, 315] on div "안녕하세요, 크리워드입니다. 최근 크리워드에서 제공 중인 드라마 콘텐츠가 등록되지 않은 채널 또는 승인되지 않은 방식으로 무단 사용 되는 사례…" at bounding box center [367, 78] width 681 height 889
drag, startPoint x: 52, startPoint y: 343, endPoint x: 268, endPoint y: 356, distance: 216.4
click at [268, 356] on div "안녕하세요, 크리워드입니다. 최근 크리워드에서 제공 중인 드라마 콘텐츠가 등록되지 않은 채널 또는 승인되지 않은 방식으로 무단 사용 되는 사례…" at bounding box center [367, 78] width 681 height 889
click at [381, 327] on p "7. 영상 원본 및 자막파일 사용 금지" at bounding box center [367, 324] width 681 height 13
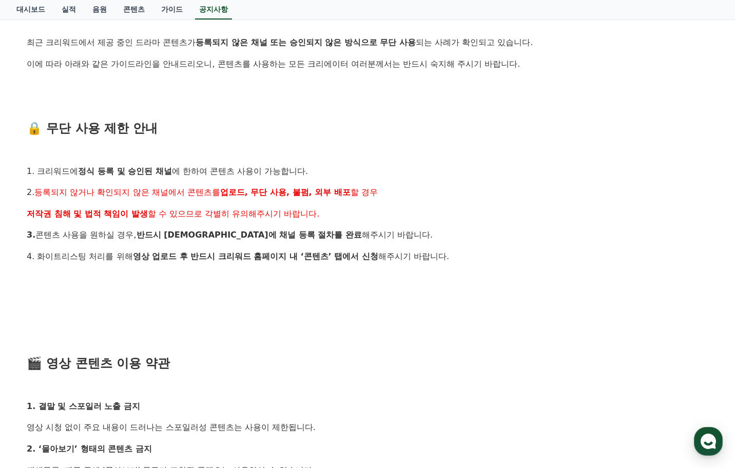
scroll to position [154, 0]
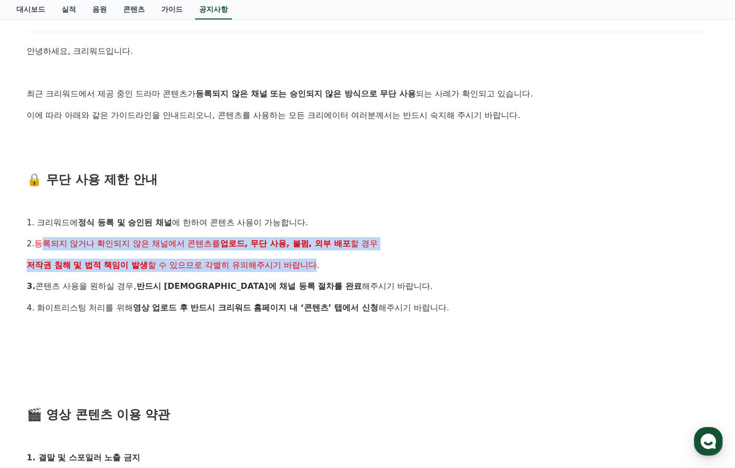
drag, startPoint x: 46, startPoint y: 246, endPoint x: 350, endPoint y: 271, distance: 305.8
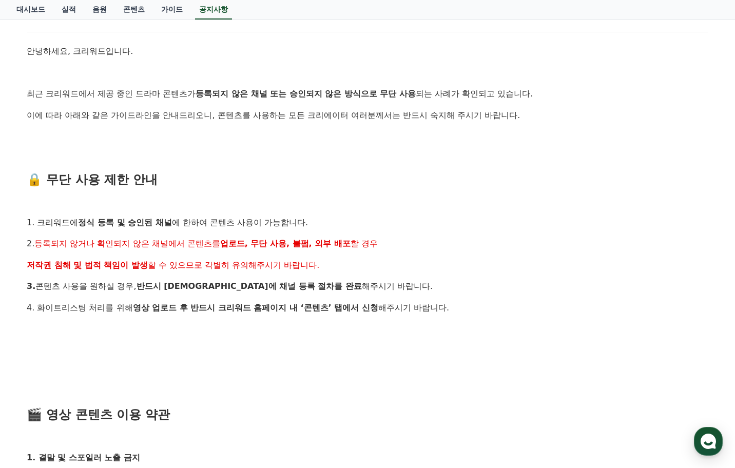
click at [475, 354] on p at bounding box center [367, 350] width 681 height 13
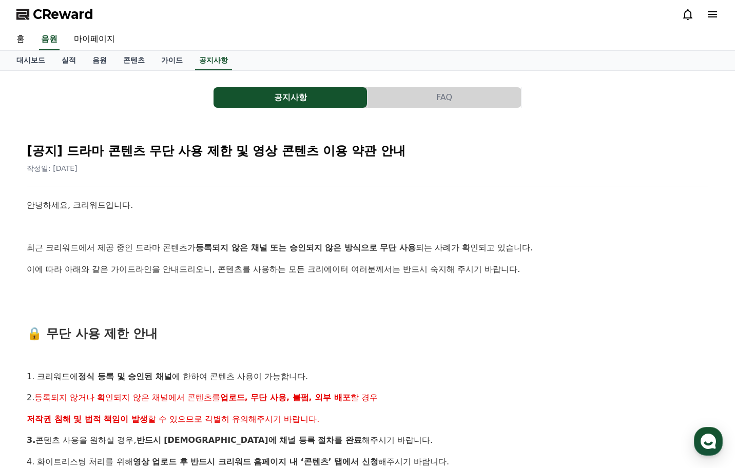
click at [488, 99] on button "FAQ" at bounding box center [443, 97] width 153 height 21
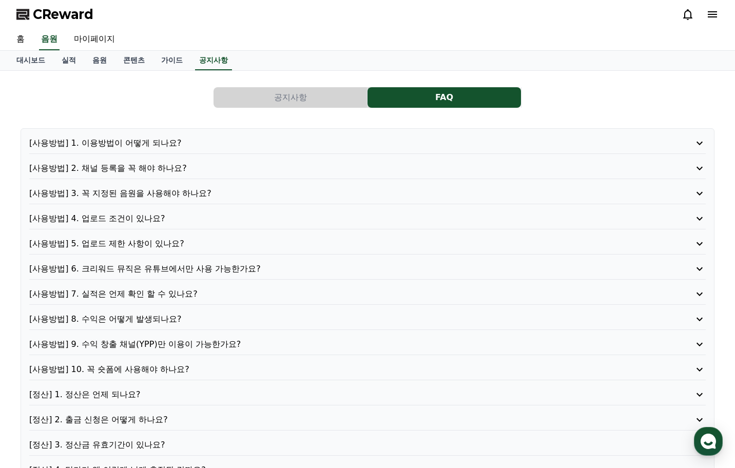
click at [126, 195] on p "[사용방법] 3. 꼭 지정된 음원을 사용해야 하나요?" at bounding box center [340, 193] width 622 height 12
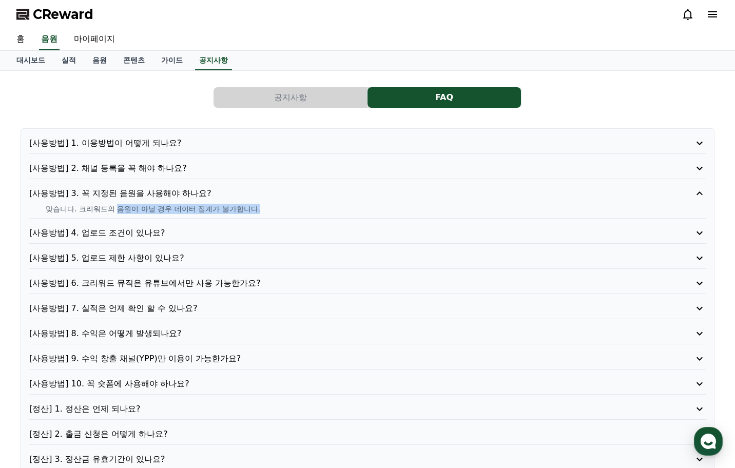
drag, startPoint x: 118, startPoint y: 212, endPoint x: 266, endPoint y: 210, distance: 147.8
click at [266, 210] on p "맞습니다. 크리워드의 음원이 아닐 경우 데이터 집계가 불가합니다." at bounding box center [376, 209] width 660 height 10
click at [307, 207] on p "맞습니다. 크리워드의 음원이 아닐 경우 데이터 집계가 불가합니다." at bounding box center [376, 209] width 660 height 10
click at [317, 104] on button "공지사항" at bounding box center [289, 97] width 153 height 21
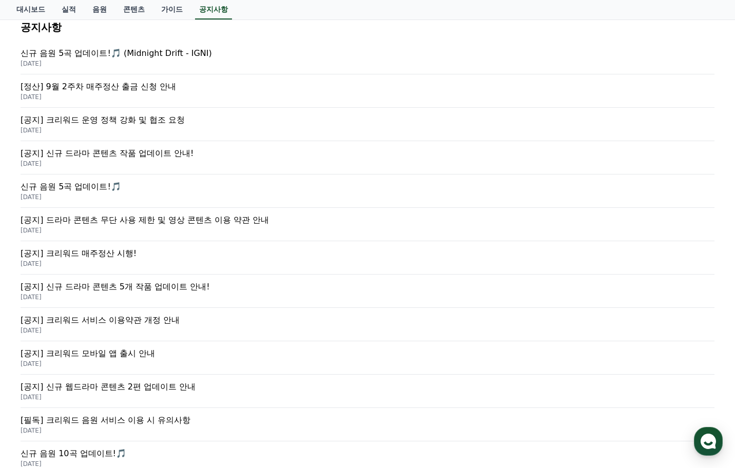
scroll to position [308, 0]
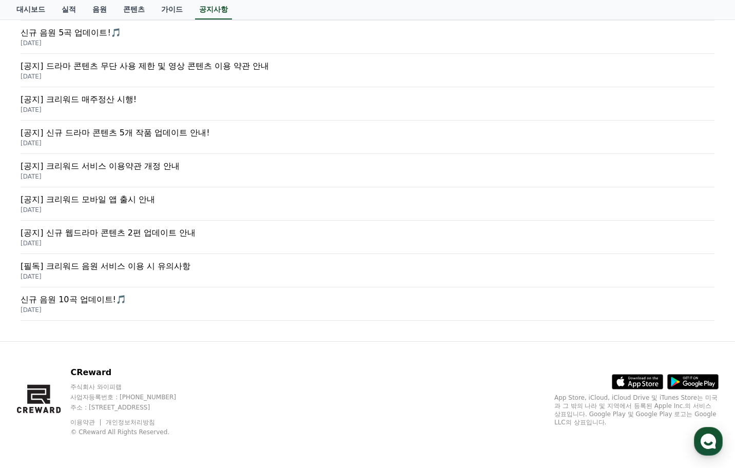
click at [116, 232] on p "[공지] 신규 웹드라마 콘텐츠 2편 업데이트 안내" at bounding box center [368, 233] width 694 height 12
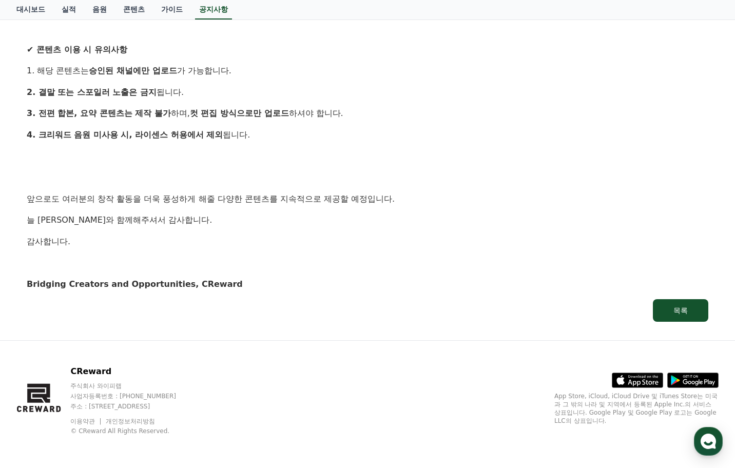
scroll to position [232, 0]
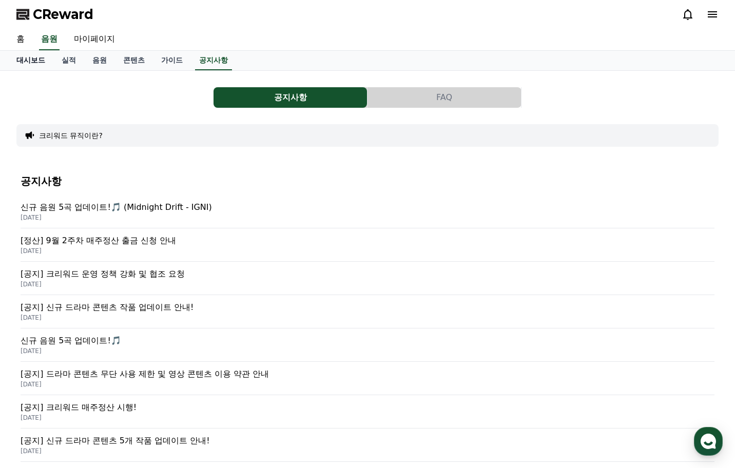
click at [34, 69] on link "대시보드" at bounding box center [30, 60] width 45 height 19
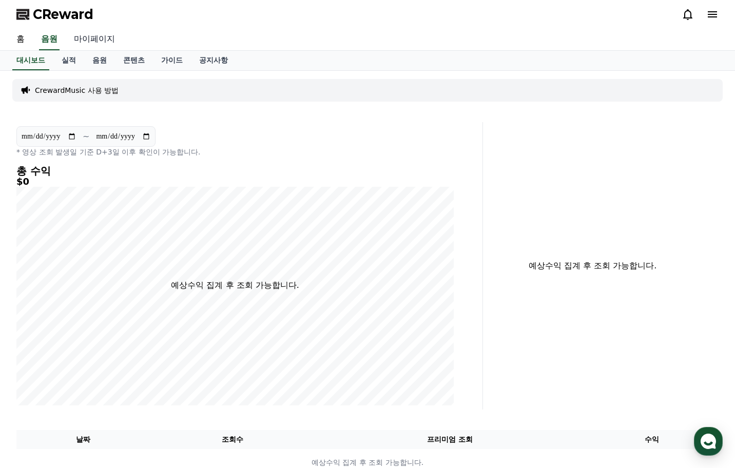
click at [87, 41] on link "마이페이지" at bounding box center [94, 40] width 57 height 22
select select "**********"
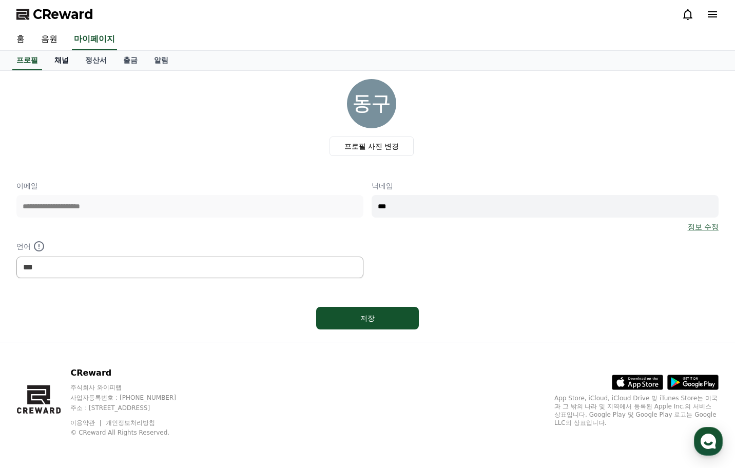
click at [70, 61] on link "채널" at bounding box center [61, 60] width 31 height 19
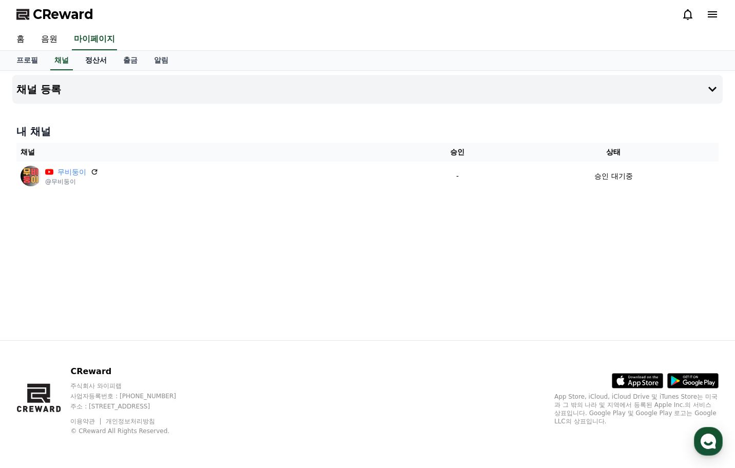
click at [96, 61] on link "정산서" at bounding box center [96, 60] width 38 height 19
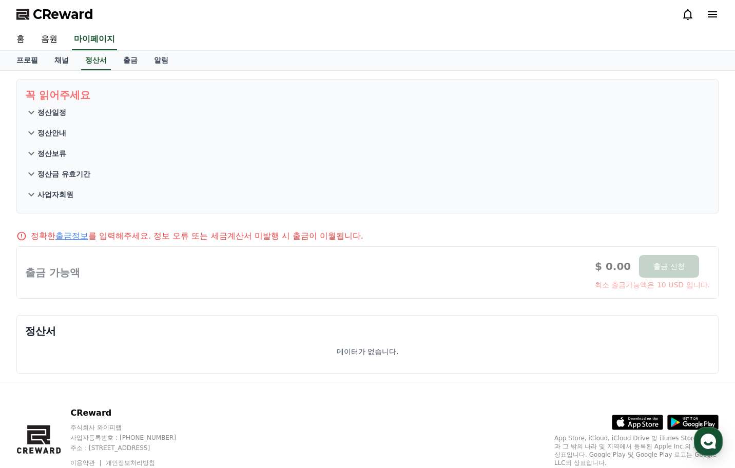
click at [38, 114] on p "정산일정" at bounding box center [51, 112] width 29 height 10
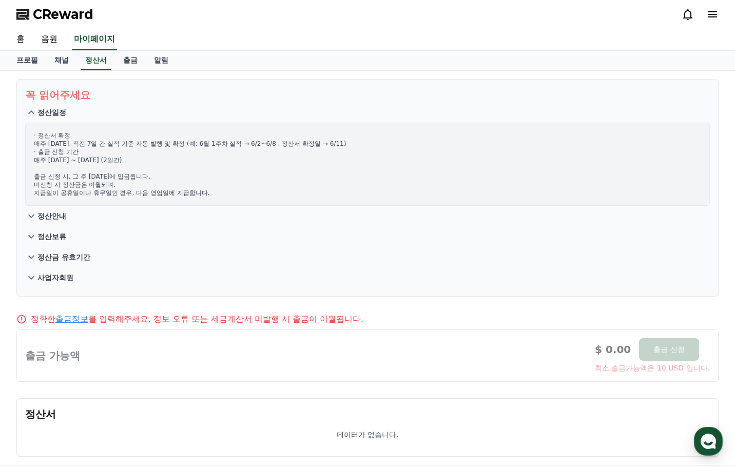
click at [38, 114] on p "정산일정" at bounding box center [51, 112] width 29 height 10
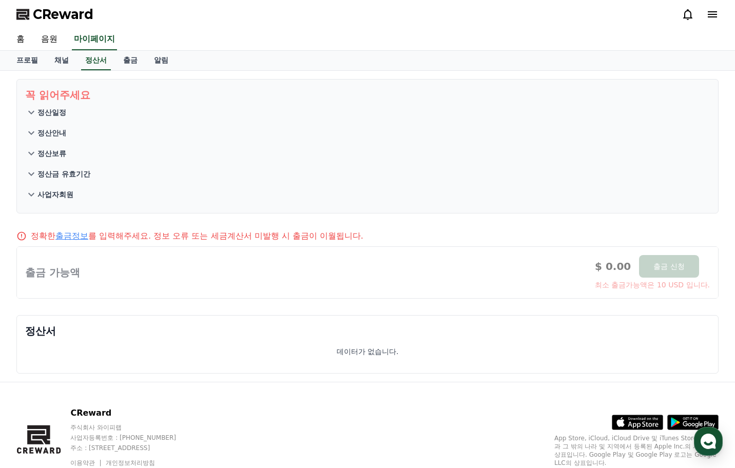
click at [32, 131] on icon at bounding box center [31, 133] width 12 height 12
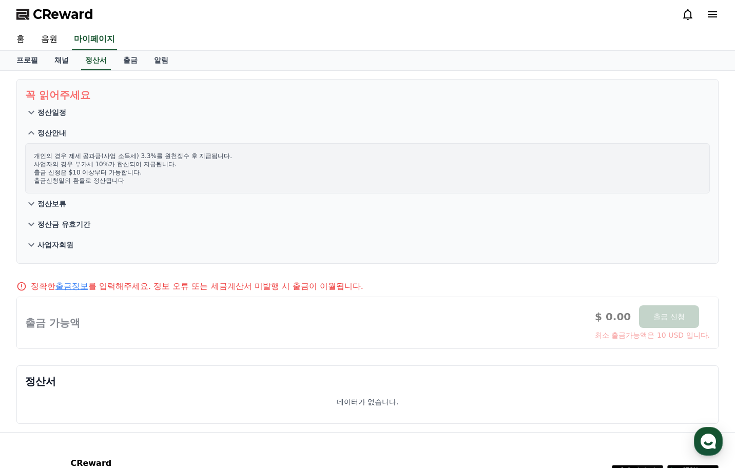
click at [32, 131] on icon at bounding box center [31, 133] width 12 height 12
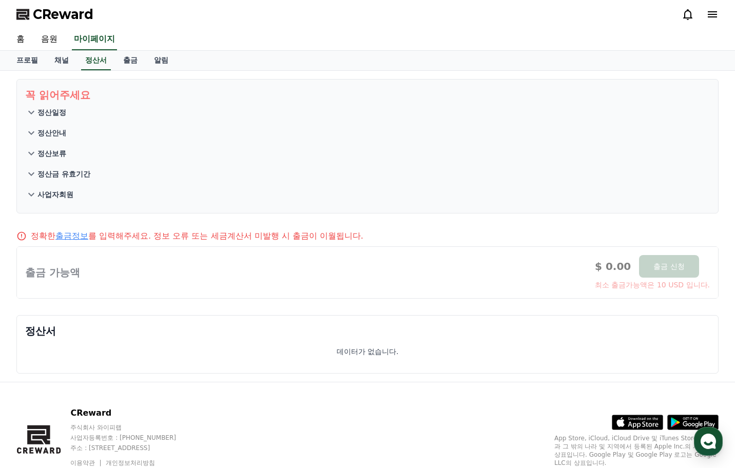
click at [30, 158] on icon at bounding box center [31, 153] width 12 height 12
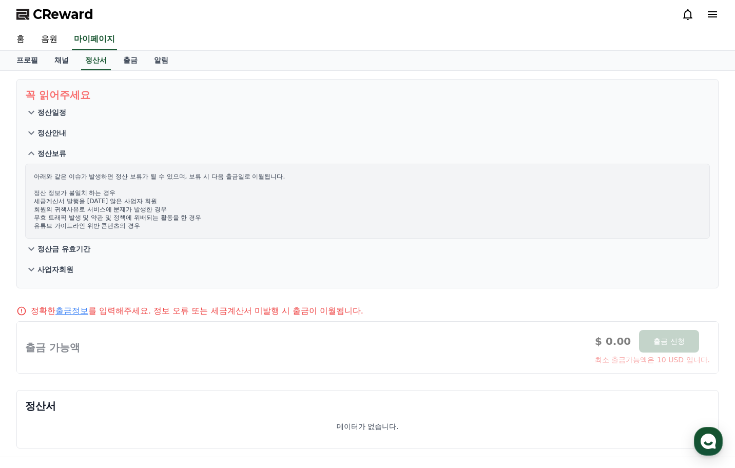
drag, startPoint x: 30, startPoint y: 157, endPoint x: 36, endPoint y: 144, distance: 14.7
click at [31, 156] on icon at bounding box center [31, 153] width 12 height 12
click at [38, 138] on button "정산안내" at bounding box center [367, 133] width 684 height 21
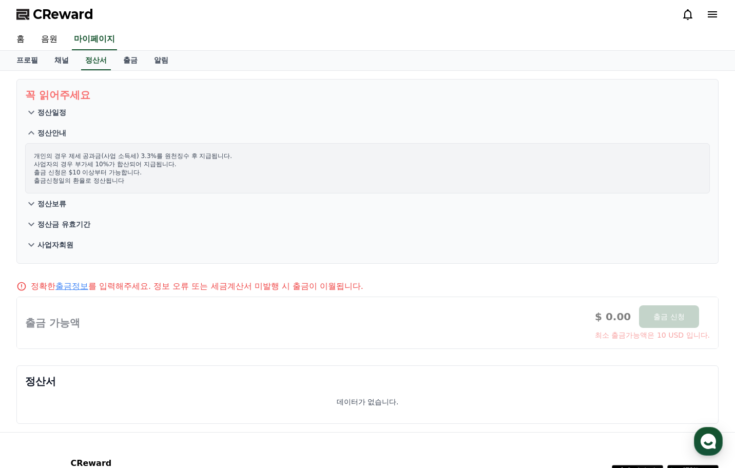
click at [38, 138] on button "정산안내" at bounding box center [367, 133] width 684 height 21
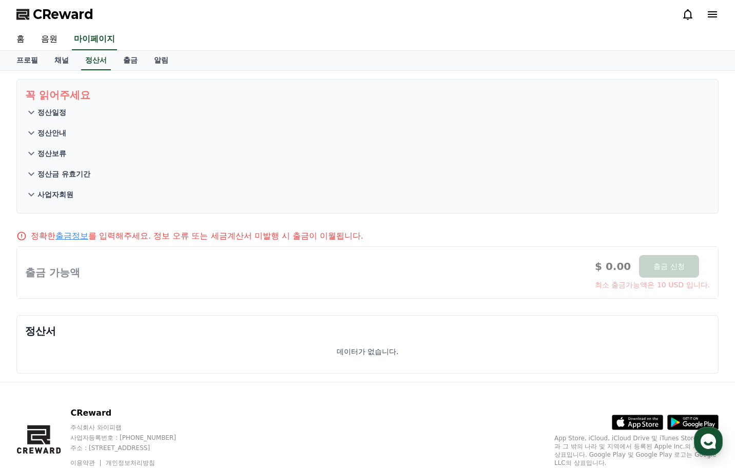
click at [35, 178] on icon at bounding box center [31, 174] width 12 height 12
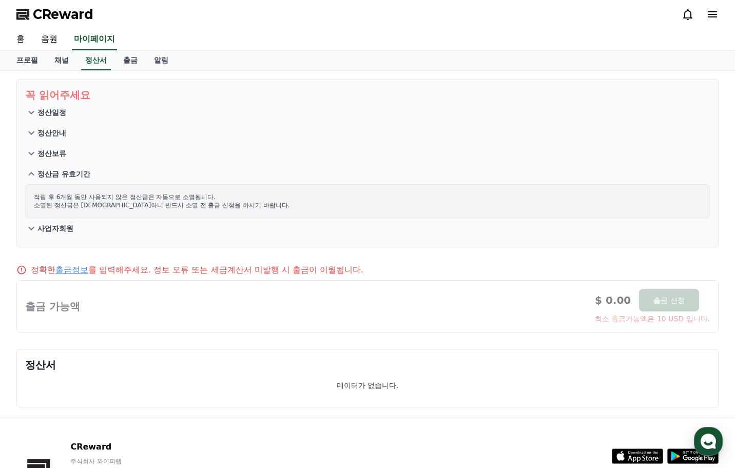
click at [34, 175] on icon at bounding box center [31, 174] width 6 height 4
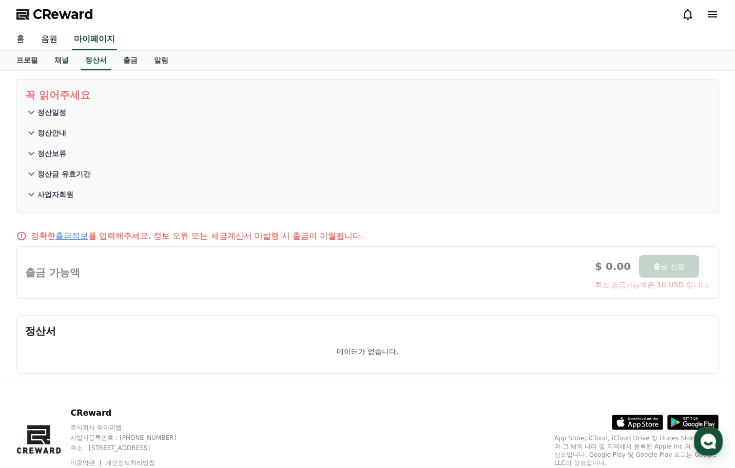
click at [37, 196] on p "사업자회원" at bounding box center [55, 194] width 36 height 10
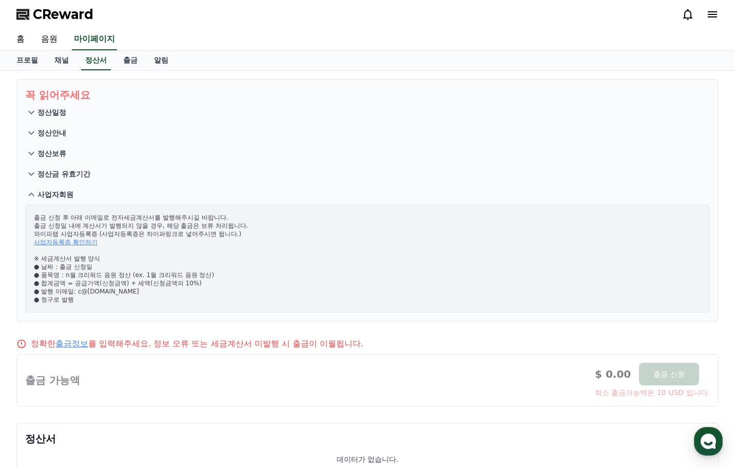
click at [37, 195] on p "사업자회원" at bounding box center [55, 194] width 36 height 10
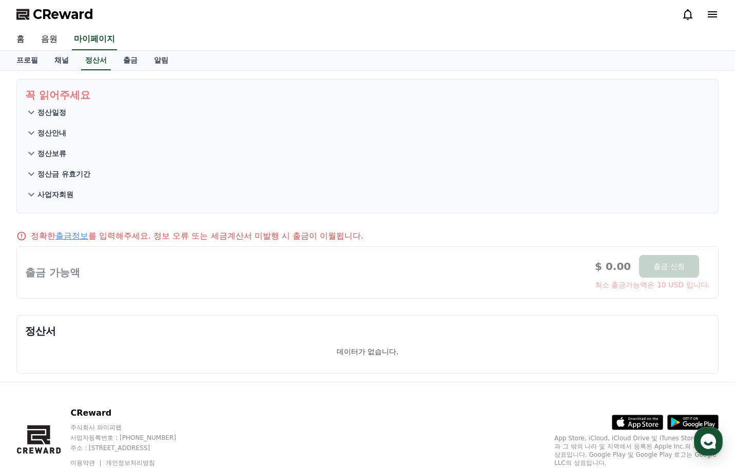
click at [38, 193] on p "사업자회원" at bounding box center [55, 194] width 36 height 10
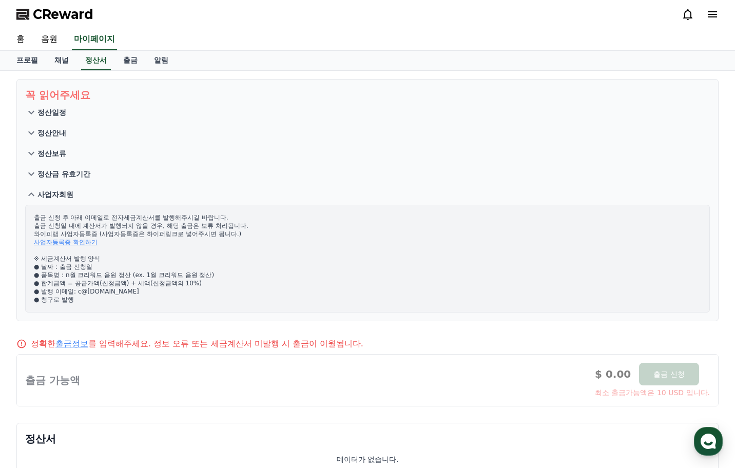
drag, startPoint x: 92, startPoint y: 219, endPoint x: 165, endPoint y: 218, distance: 72.9
click at [165, 218] on p "출금 신청 후 아래 이메일로 전자세금계산서를 발행해주시길 바랍니다. 출금 신청일 내에 계산서가 발행되지 않을 경우, 해당 출금은 보류 처리됩니…" at bounding box center [367, 258] width 667 height 90
click at [153, 221] on p "출금 신청 후 아래 이메일로 전자세금계산서를 발행해주시길 바랍니다. 출금 신청일 내에 계산서가 발행되지 않을 경우, 해당 출금은 보류 처리됩니…" at bounding box center [367, 258] width 667 height 90
drag, startPoint x: 64, startPoint y: 225, endPoint x: 152, endPoint y: 224, distance: 87.7
click at [152, 224] on p "출금 신청 후 아래 이메일로 전자세금계산서를 발행해주시길 바랍니다. 출금 신청일 내에 계산서가 발행되지 않을 경우, 해당 출금은 보류 처리됩니…" at bounding box center [367, 258] width 667 height 90
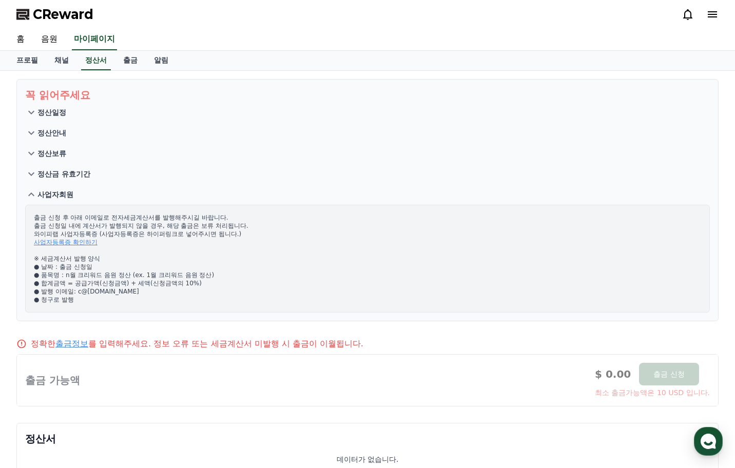
click at [57, 197] on p "사업자회원" at bounding box center [55, 194] width 36 height 10
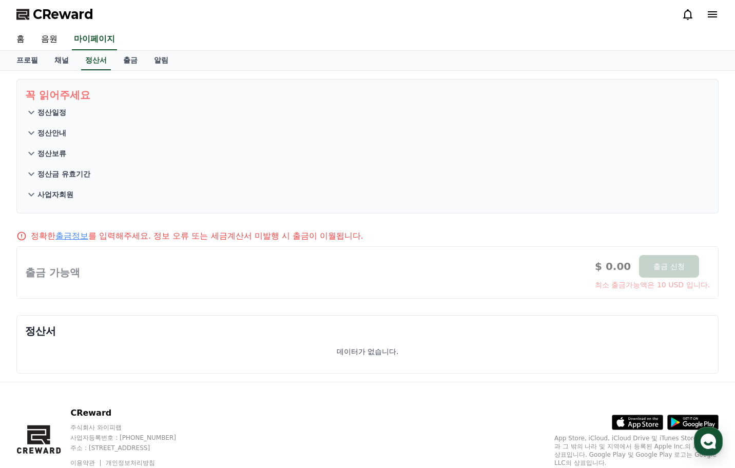
click at [46, 105] on button "정산일정" at bounding box center [367, 112] width 684 height 21
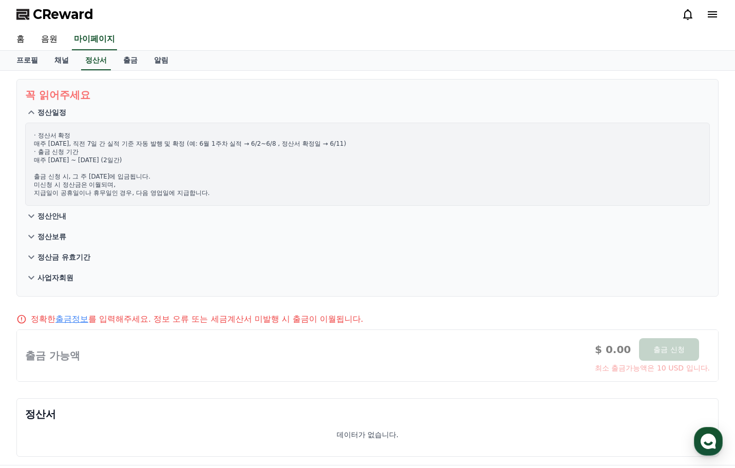
click at [49, 109] on p "정산일정" at bounding box center [51, 112] width 29 height 10
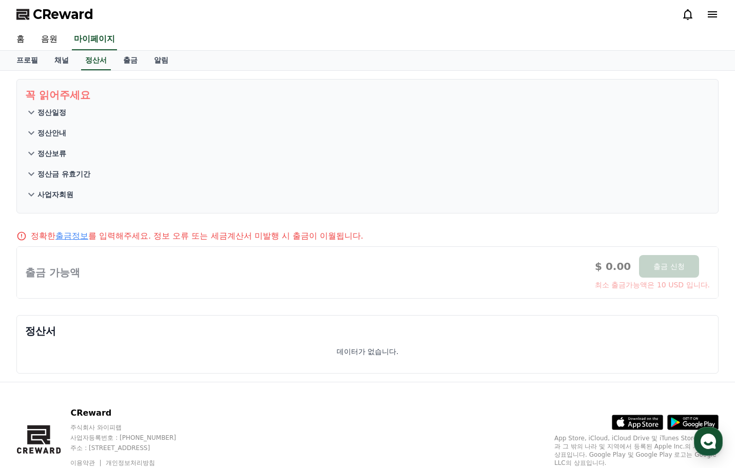
click at [53, 135] on p "정산안내" at bounding box center [51, 133] width 29 height 10
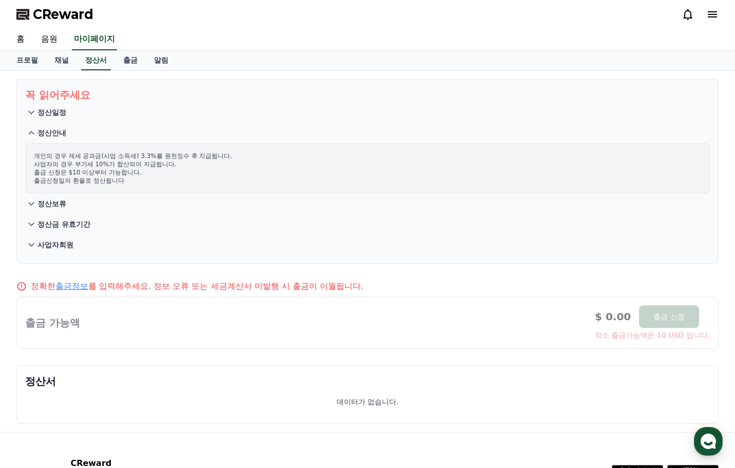
click at [54, 134] on p "정산안내" at bounding box center [51, 133] width 29 height 10
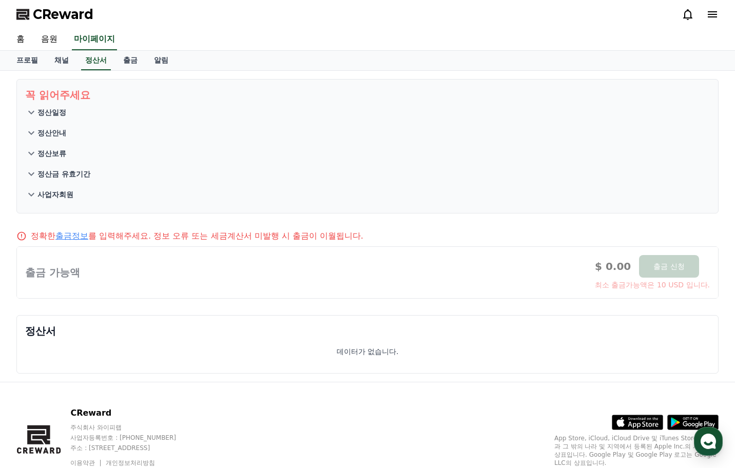
click at [50, 154] on p "정산보류" at bounding box center [51, 153] width 29 height 10
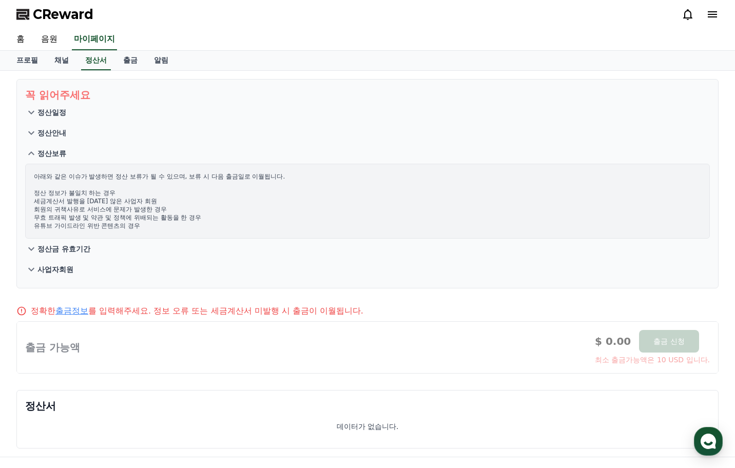
click at [50, 154] on p "정산보류" at bounding box center [51, 153] width 29 height 10
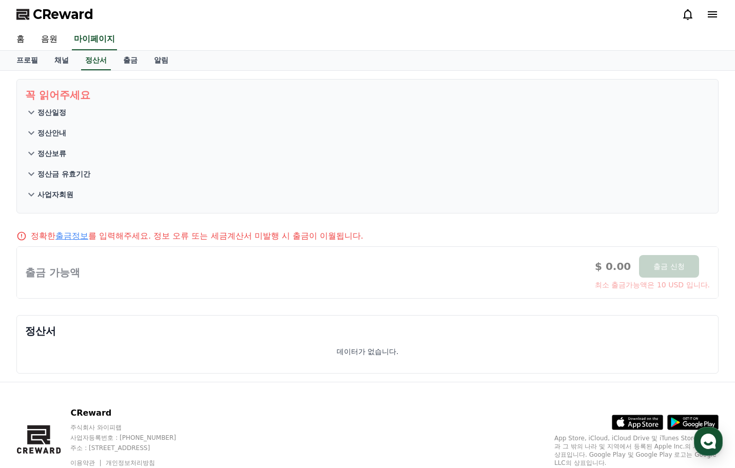
scroll to position [42, 0]
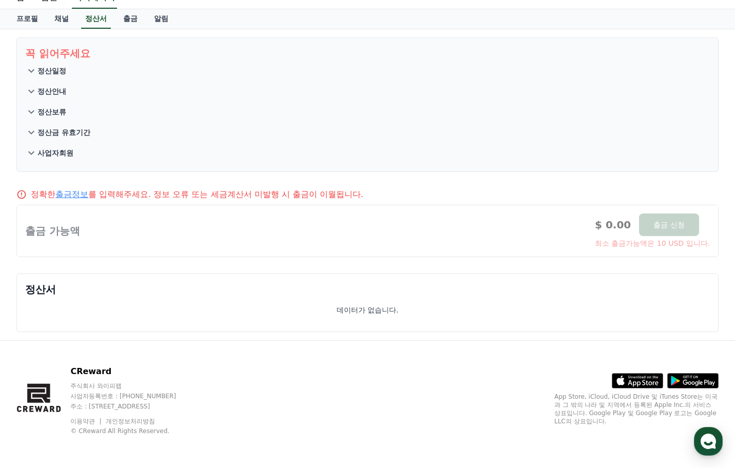
click at [189, 226] on div at bounding box center [367, 230] width 701 height 51
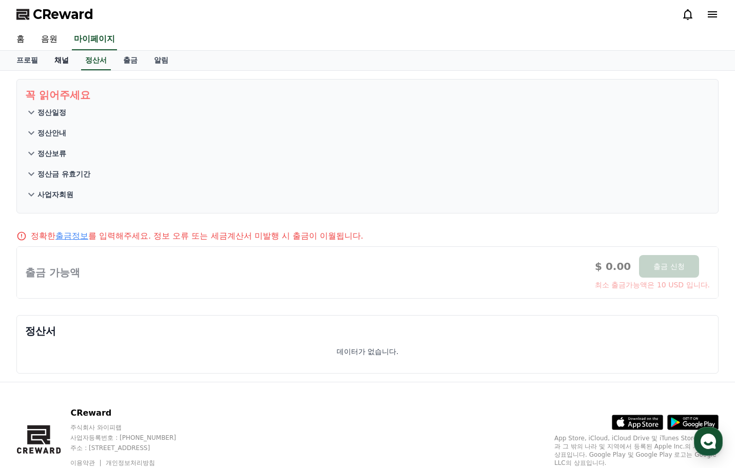
click at [57, 55] on link "채널" at bounding box center [61, 60] width 31 height 19
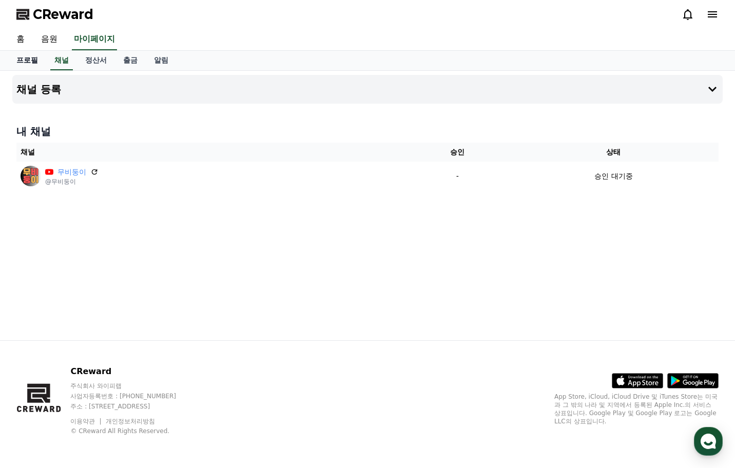
click at [25, 64] on link "프로필" at bounding box center [27, 60] width 38 height 19
select select "**********"
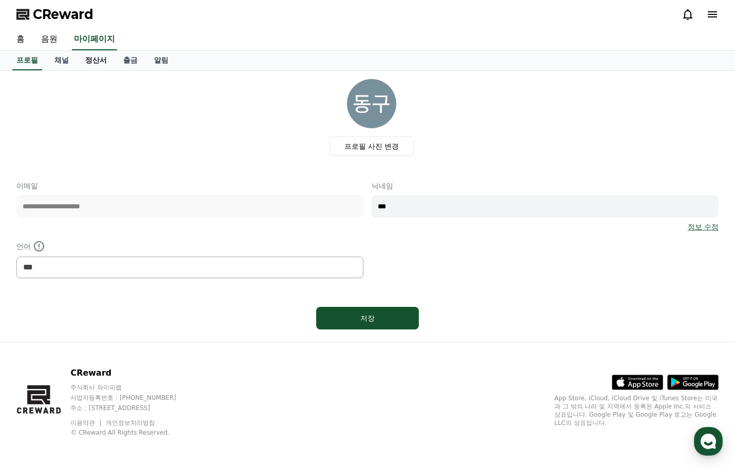
click at [104, 59] on link "정산서" at bounding box center [96, 60] width 38 height 19
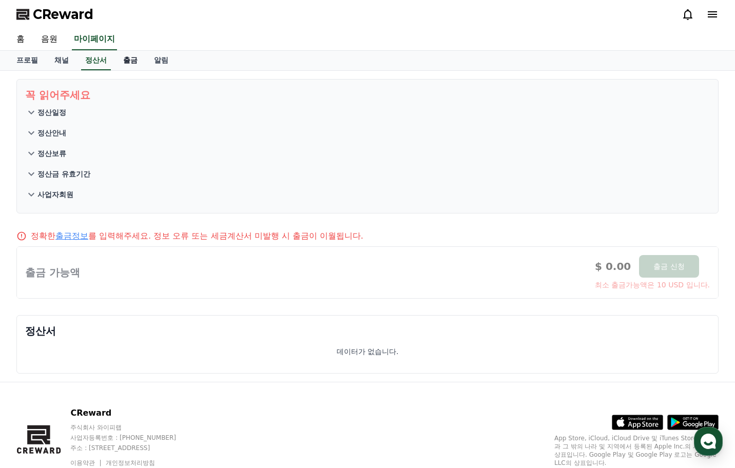
click at [120, 62] on link "출금" at bounding box center [130, 60] width 31 height 19
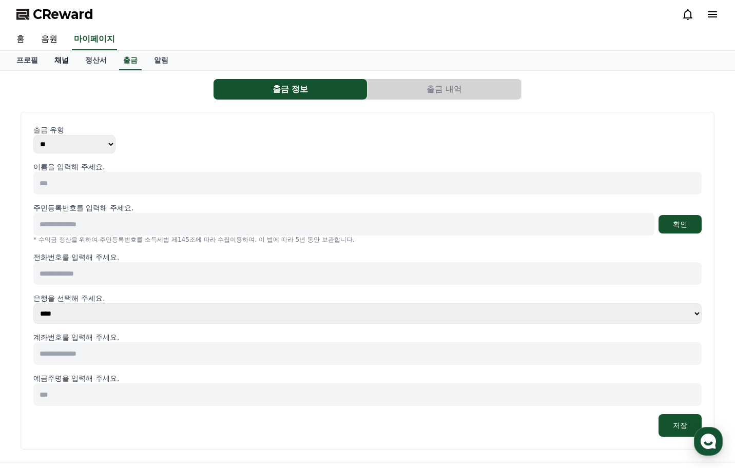
click at [62, 55] on link "채널" at bounding box center [61, 60] width 31 height 19
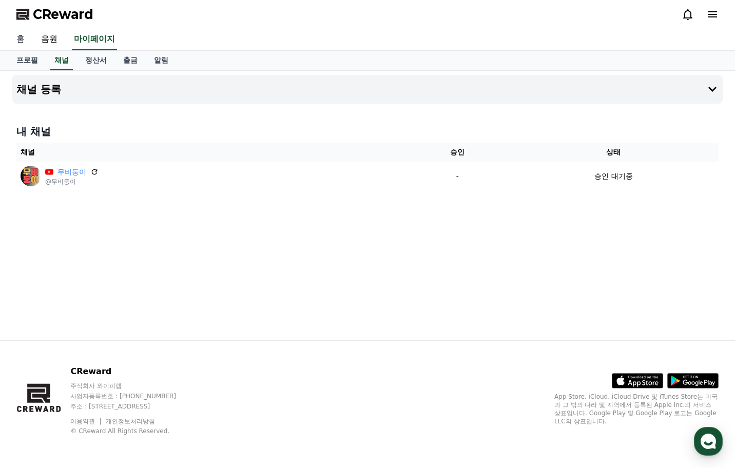
click at [20, 41] on link "홈" at bounding box center [20, 40] width 25 height 22
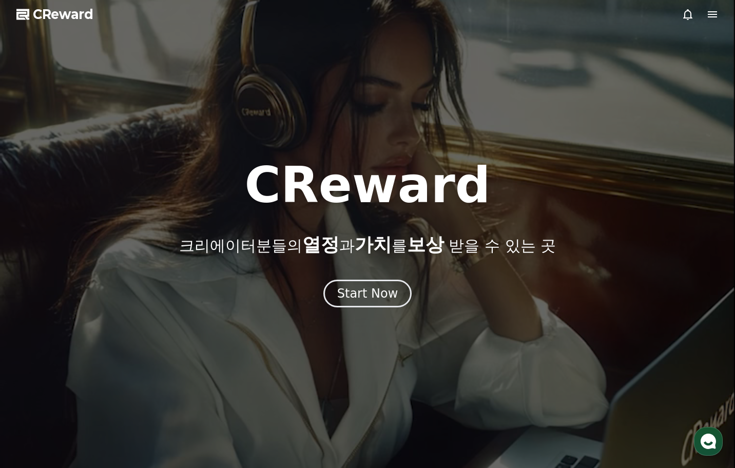
click at [386, 309] on div at bounding box center [367, 234] width 735 height 468
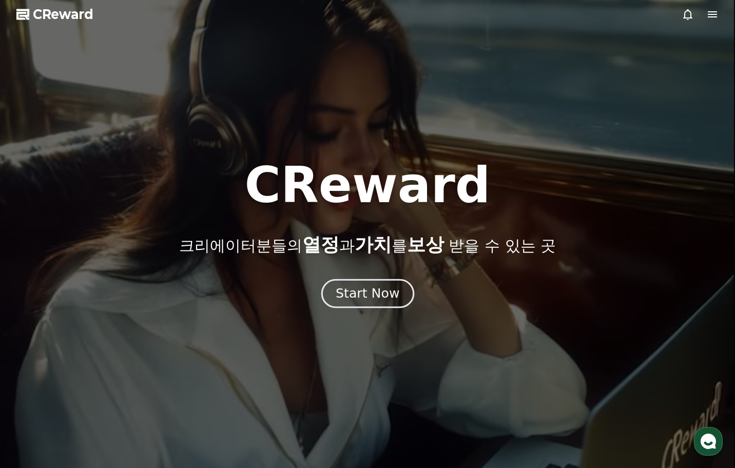
click at [386, 294] on div "Start Now" at bounding box center [368, 293] width 64 height 17
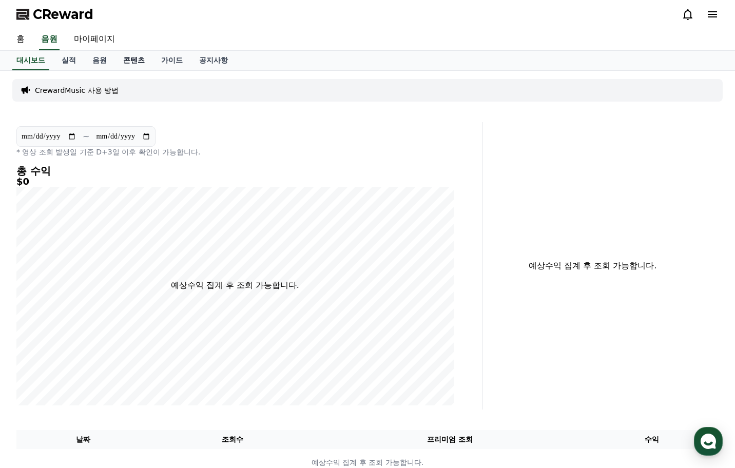
click at [142, 62] on link "콘텐츠" at bounding box center [134, 60] width 38 height 19
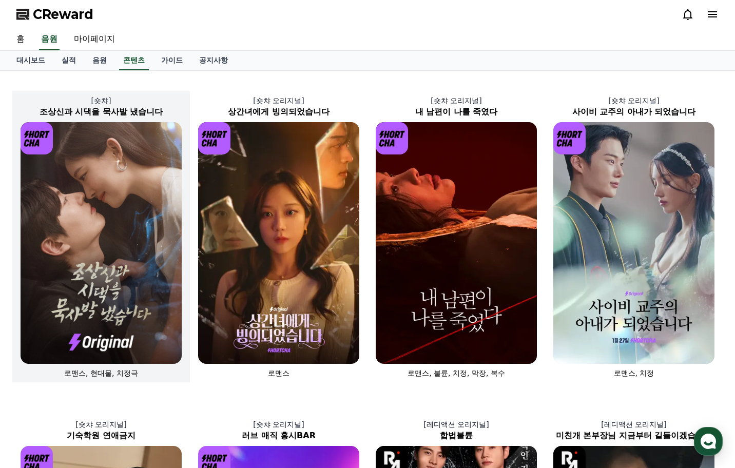
click at [98, 192] on img at bounding box center [101, 243] width 161 height 242
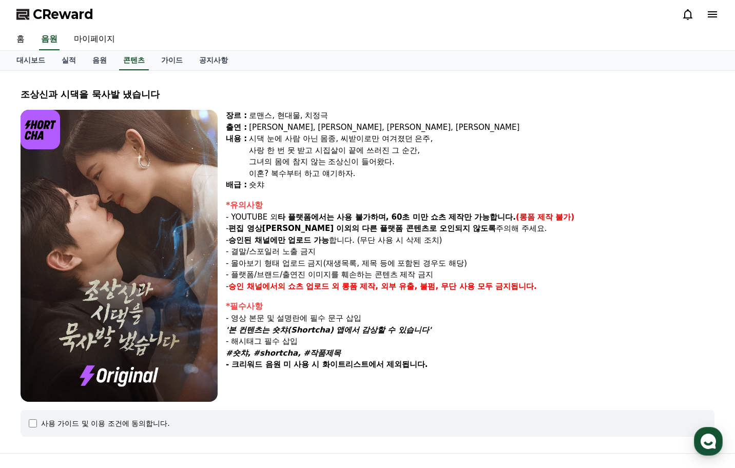
drag, startPoint x: 258, startPoint y: 218, endPoint x: 415, endPoint y: 349, distance: 204.6
click at [415, 349] on div "장르 : 로맨스, 현대물, 치정극 출연 : 최윤정, 정시현, 신영찬, 송경아 내용 : 시댁 눈에 사람 아닌 몸종, 씨받이로만 여겨졌던 은주, …" at bounding box center [470, 256] width 488 height 292
click at [460, 351] on p "#숏챠, #shortcha, #작품제목" at bounding box center [470, 353] width 488 height 12
click at [138, 63] on link "콘텐츠" at bounding box center [134, 60] width 30 height 19
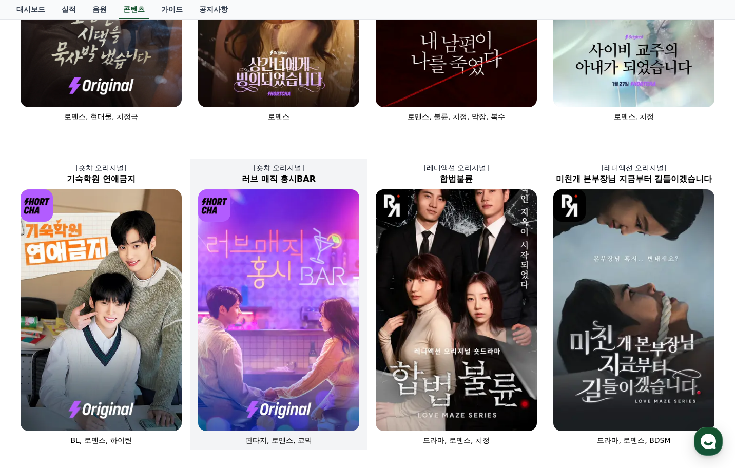
scroll to position [308, 0]
